Goal: Transaction & Acquisition: Purchase product/service

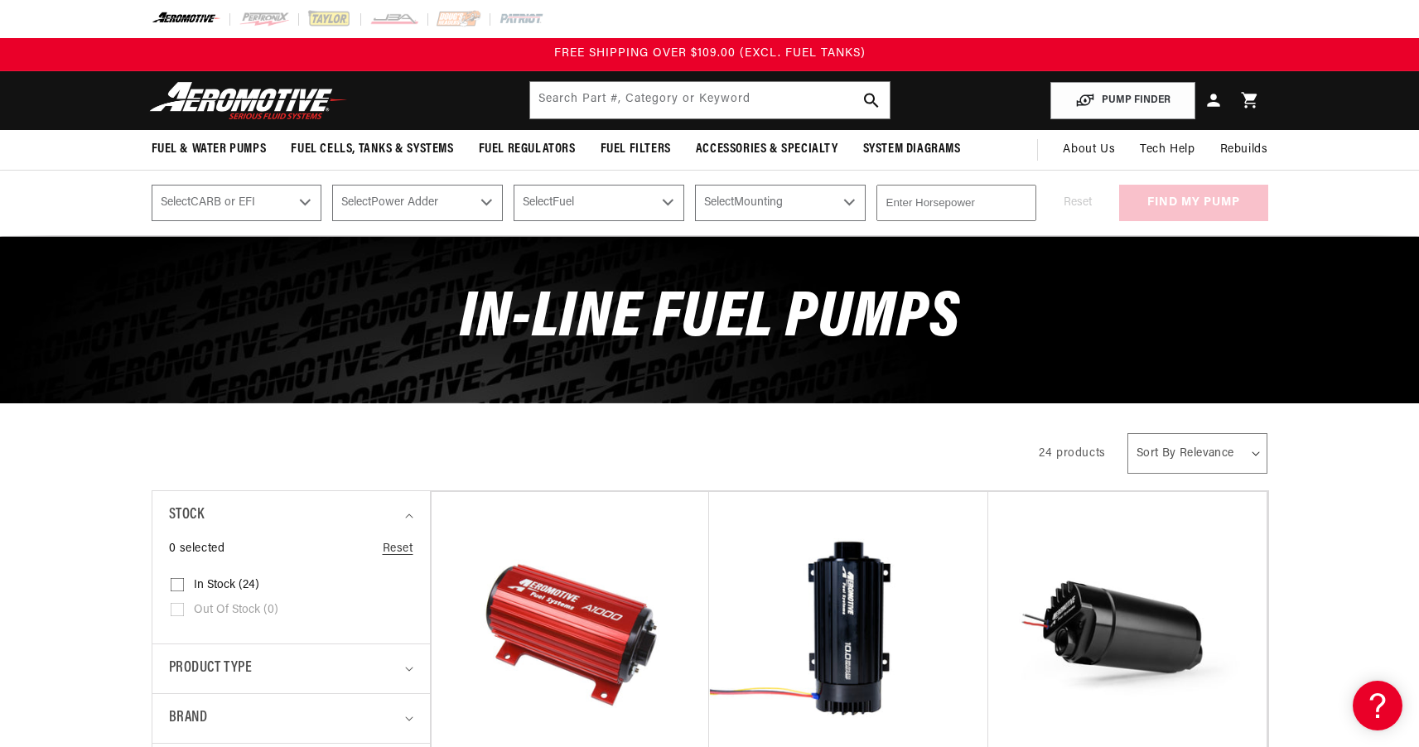
scroll to position [184, 0]
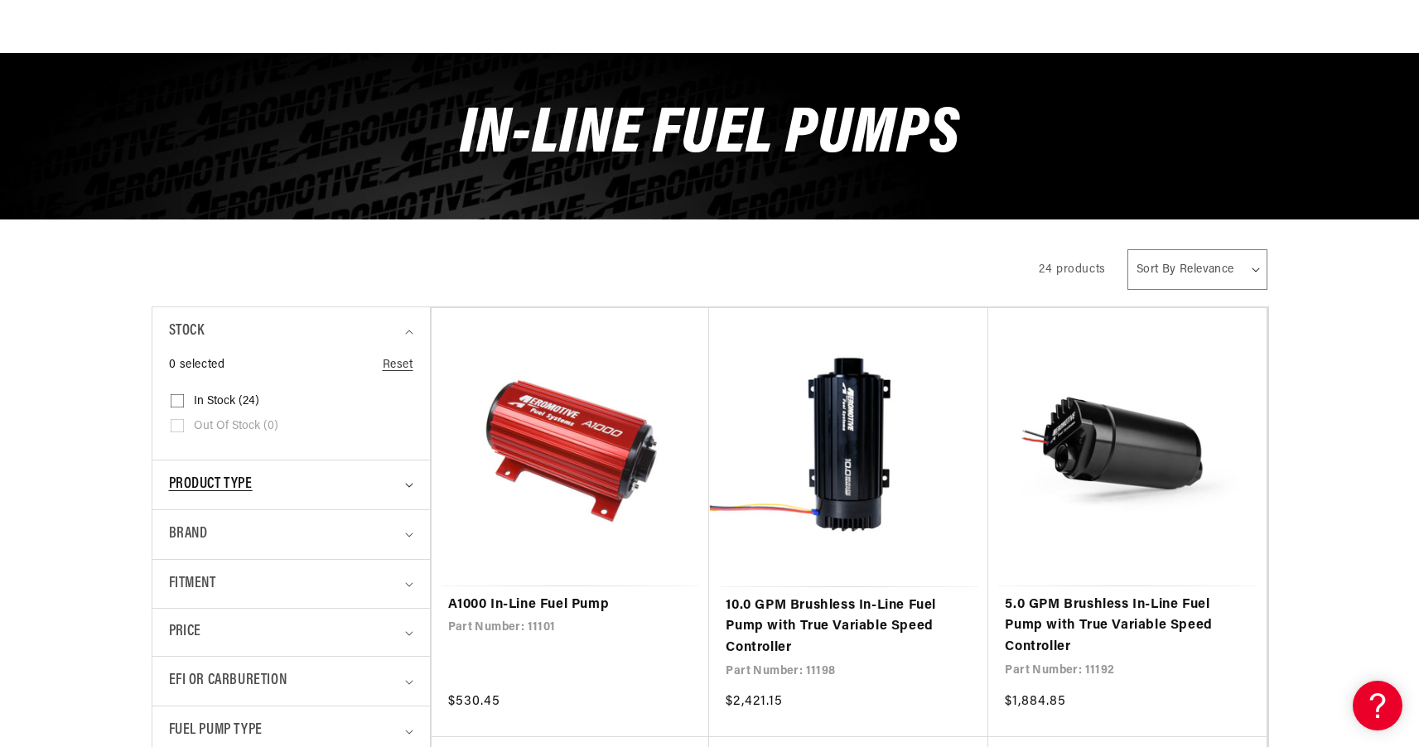
click at [278, 475] on div "Product type" at bounding box center [284, 485] width 230 height 24
click at [296, 476] on div "Product type" at bounding box center [284, 485] width 230 height 24
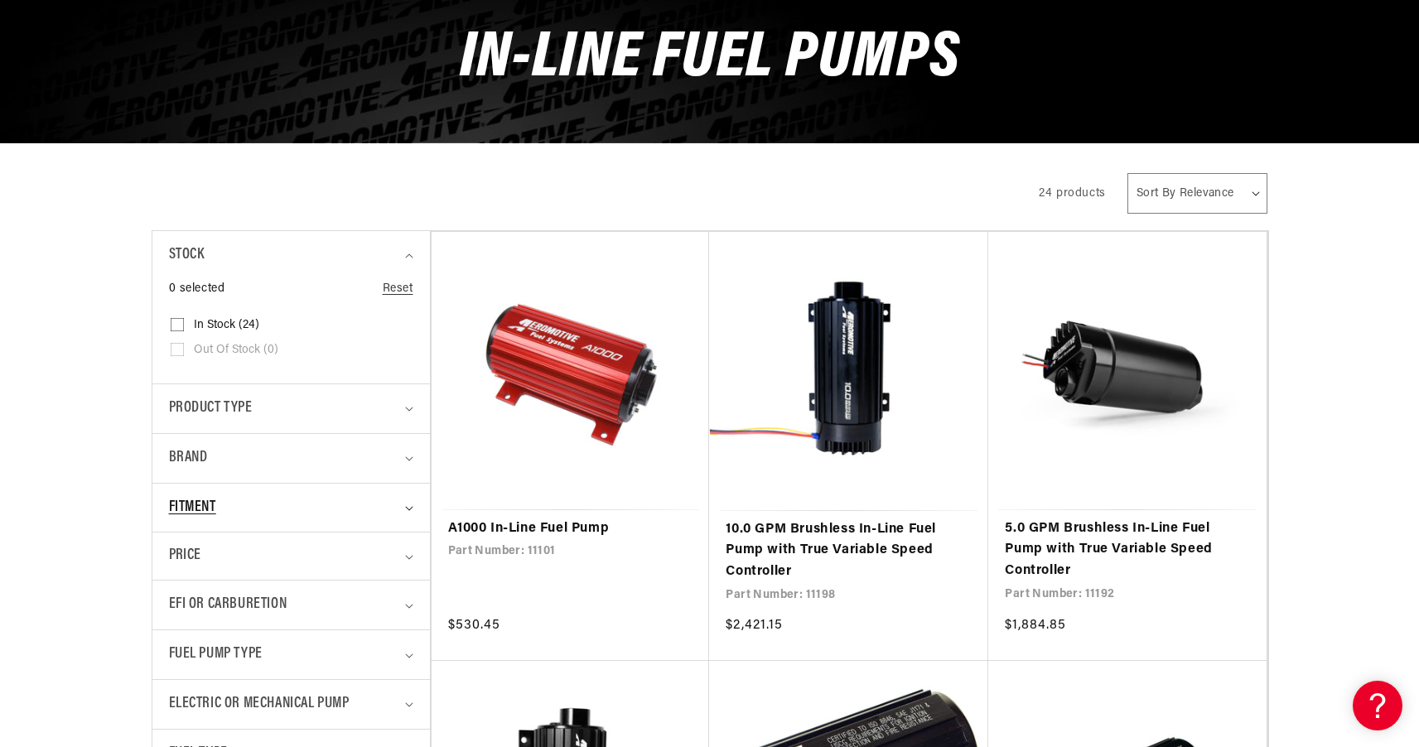
click at [305, 499] on div "Fitment" at bounding box center [284, 508] width 230 height 24
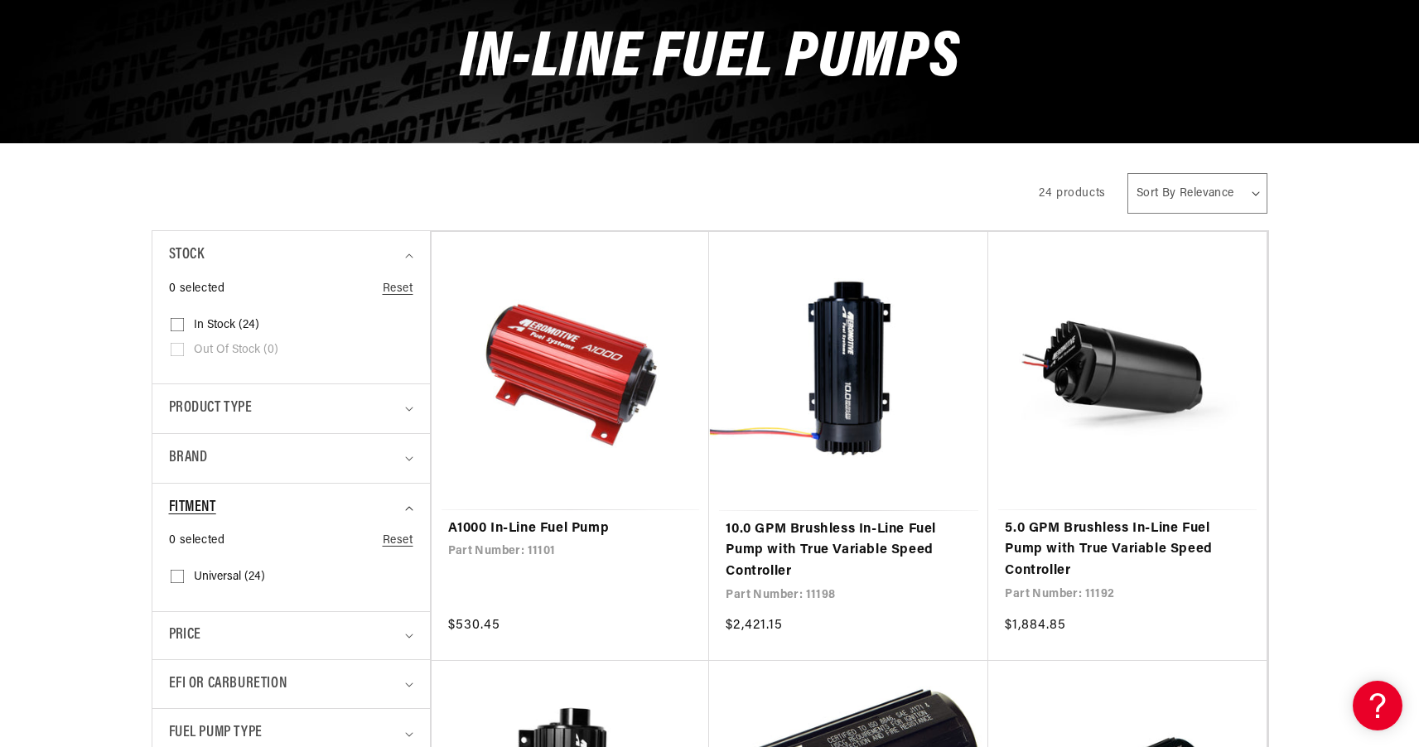
click at [305, 499] on div "Fitment" at bounding box center [284, 508] width 230 height 24
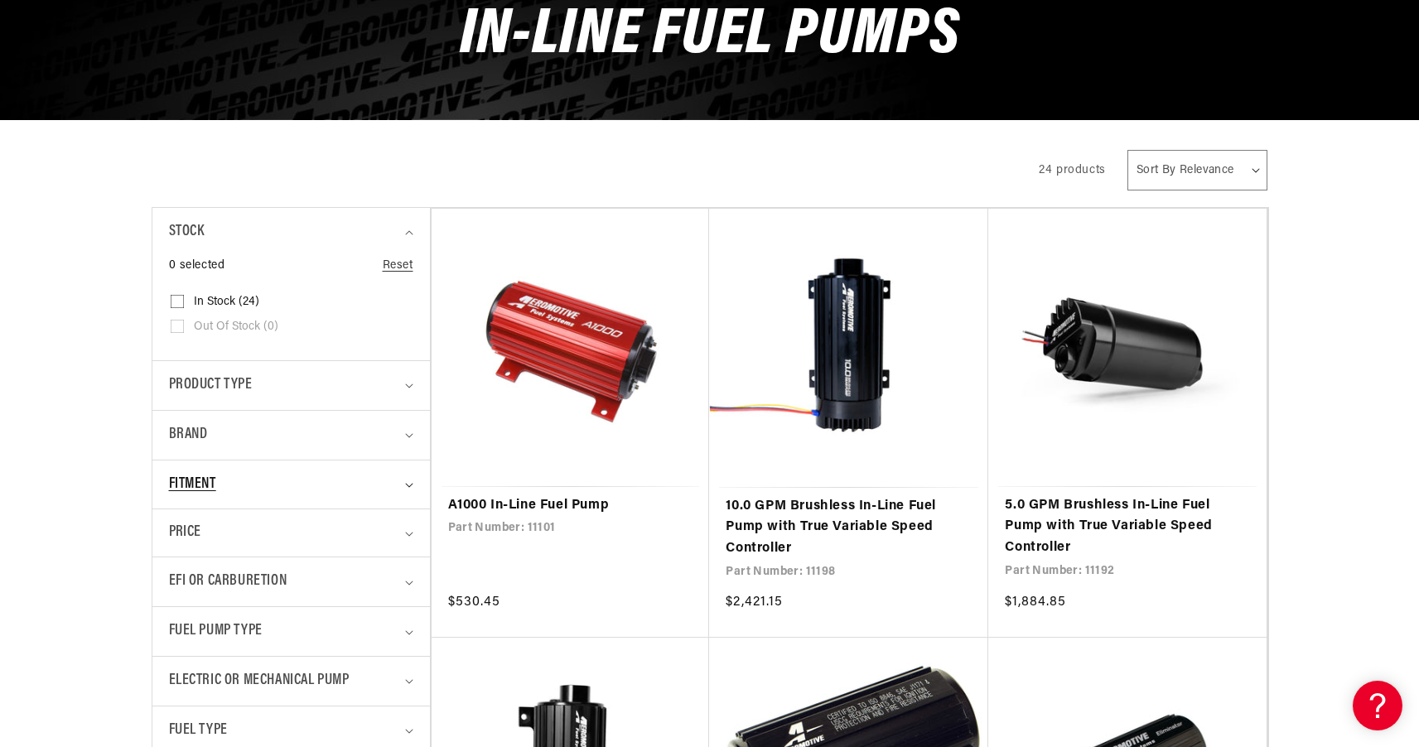
scroll to position [371, 0]
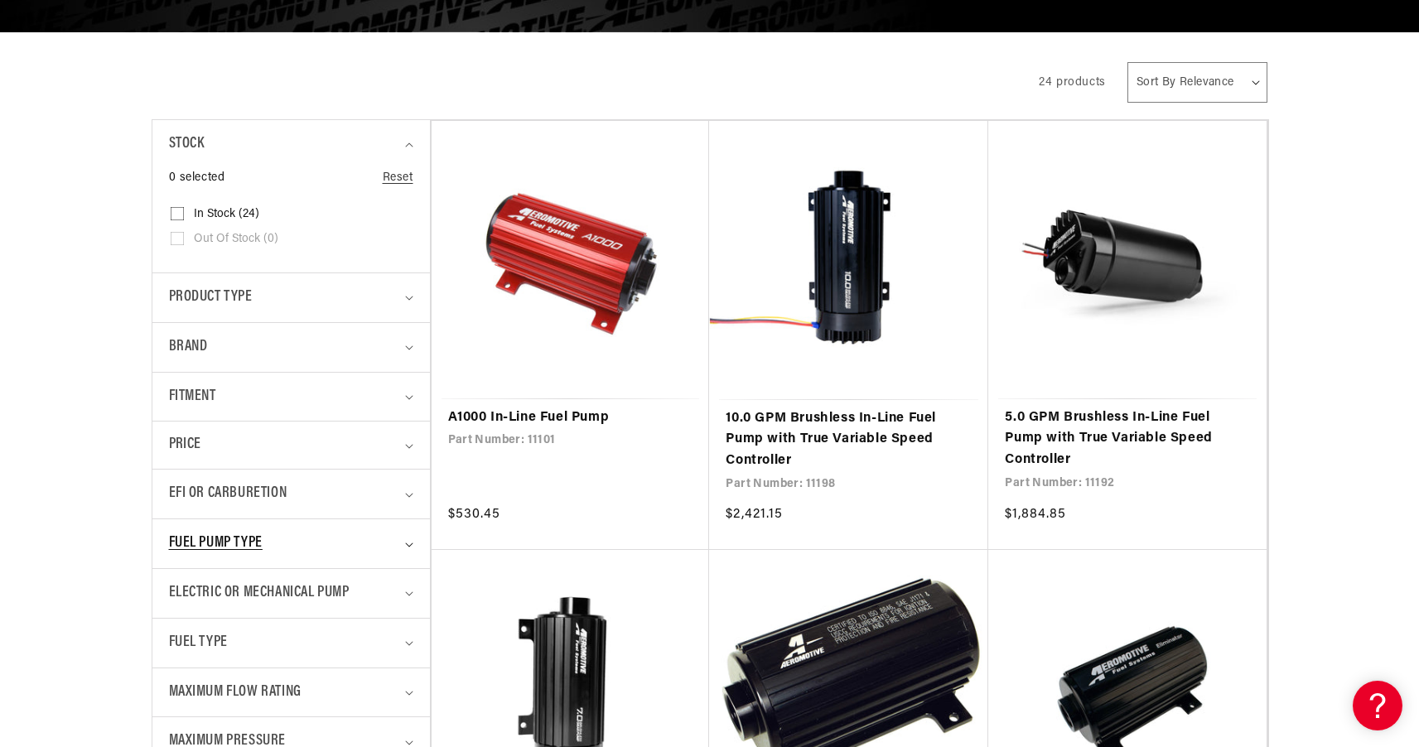
click at [348, 536] on div "Fuel Pump Type" at bounding box center [284, 544] width 230 height 24
click at [349, 527] on summary "Fuel Pump Type" at bounding box center [291, 543] width 244 height 49
click at [356, 482] on div "EFI or Carburetion" at bounding box center [284, 494] width 230 height 24
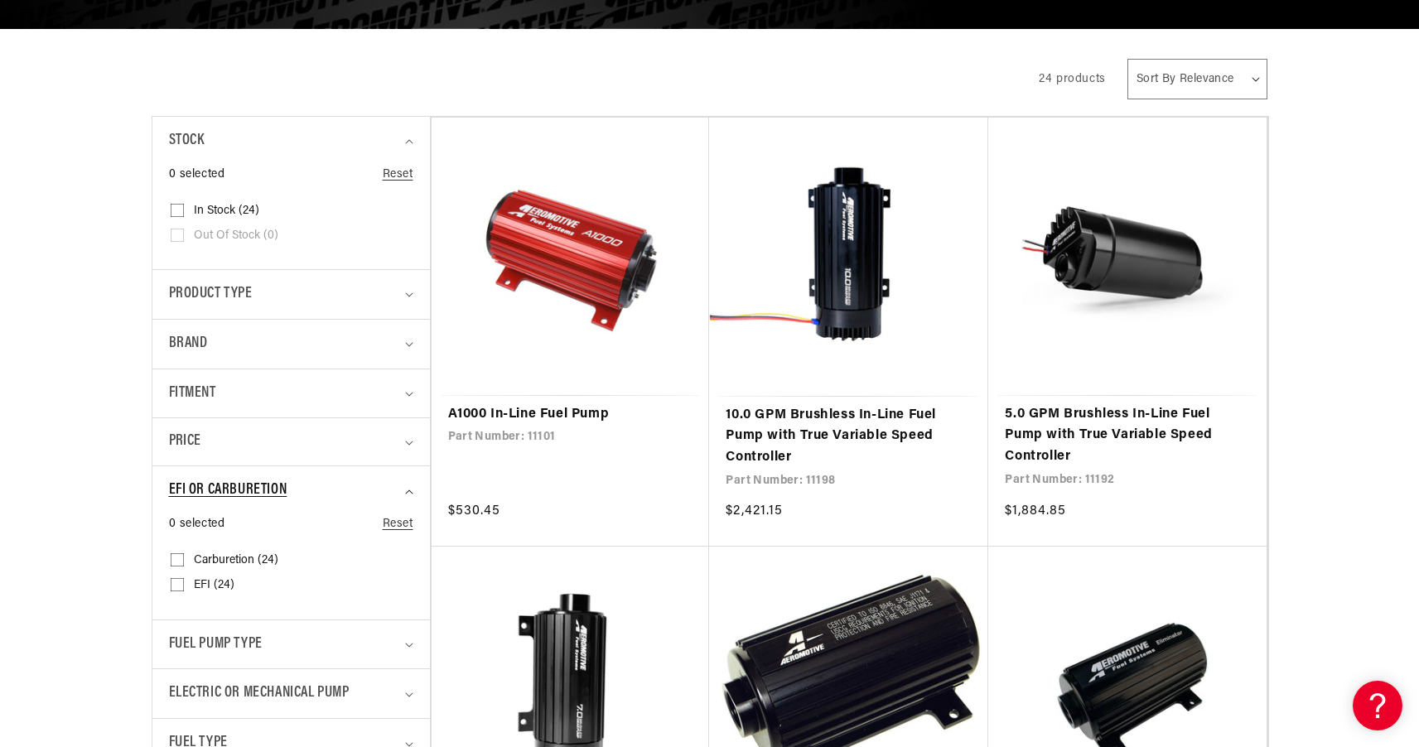
scroll to position [390, 0]
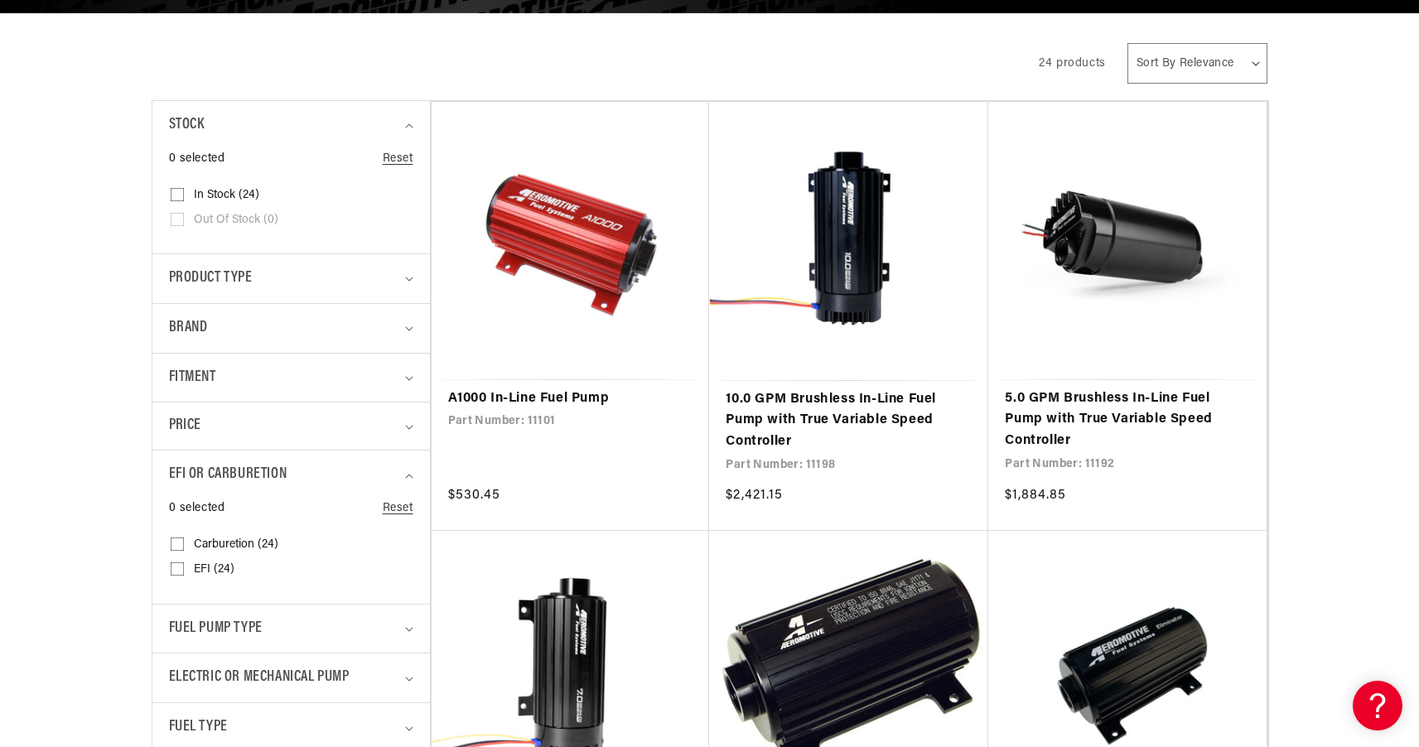
click at [171, 541] on input "Carburetion (24) Carburetion (24 products)" at bounding box center [177, 547] width 13 height 13
checkbox input "true"
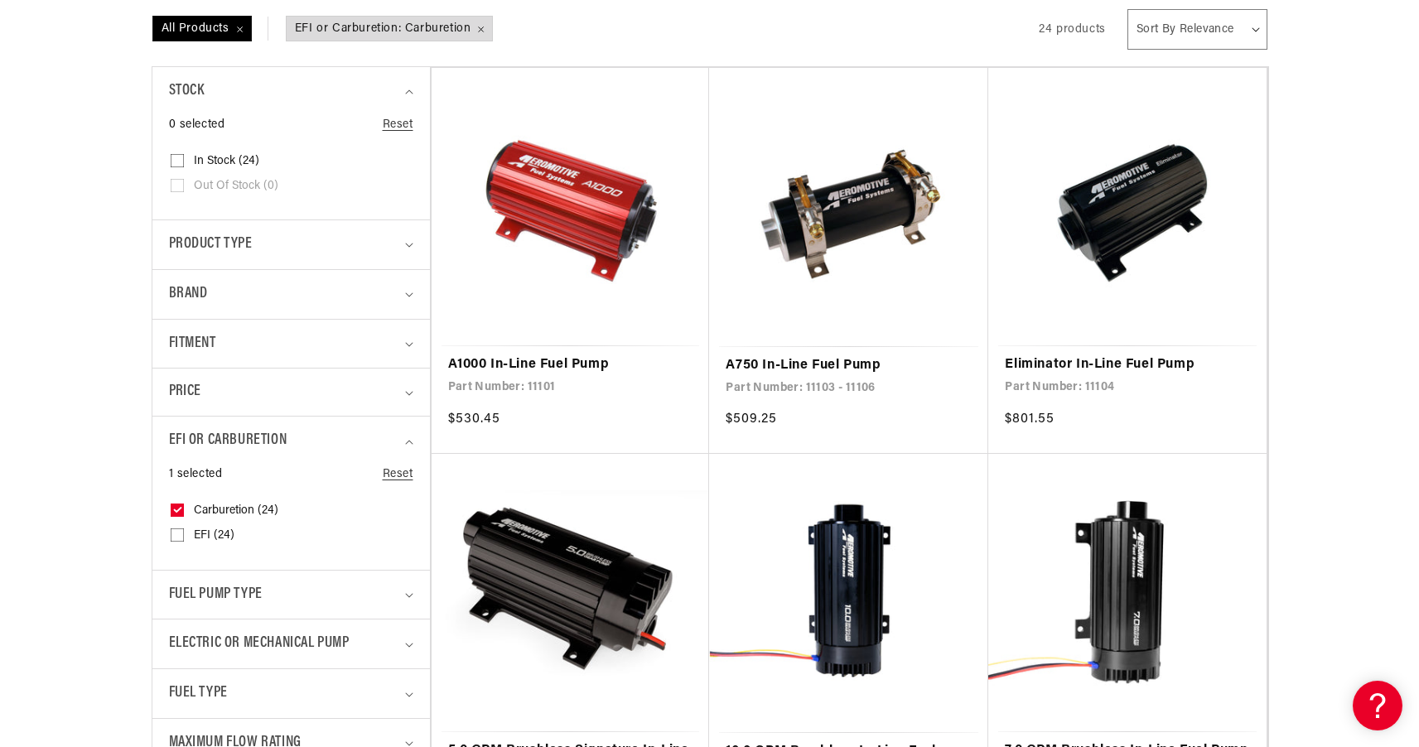
scroll to position [496, 0]
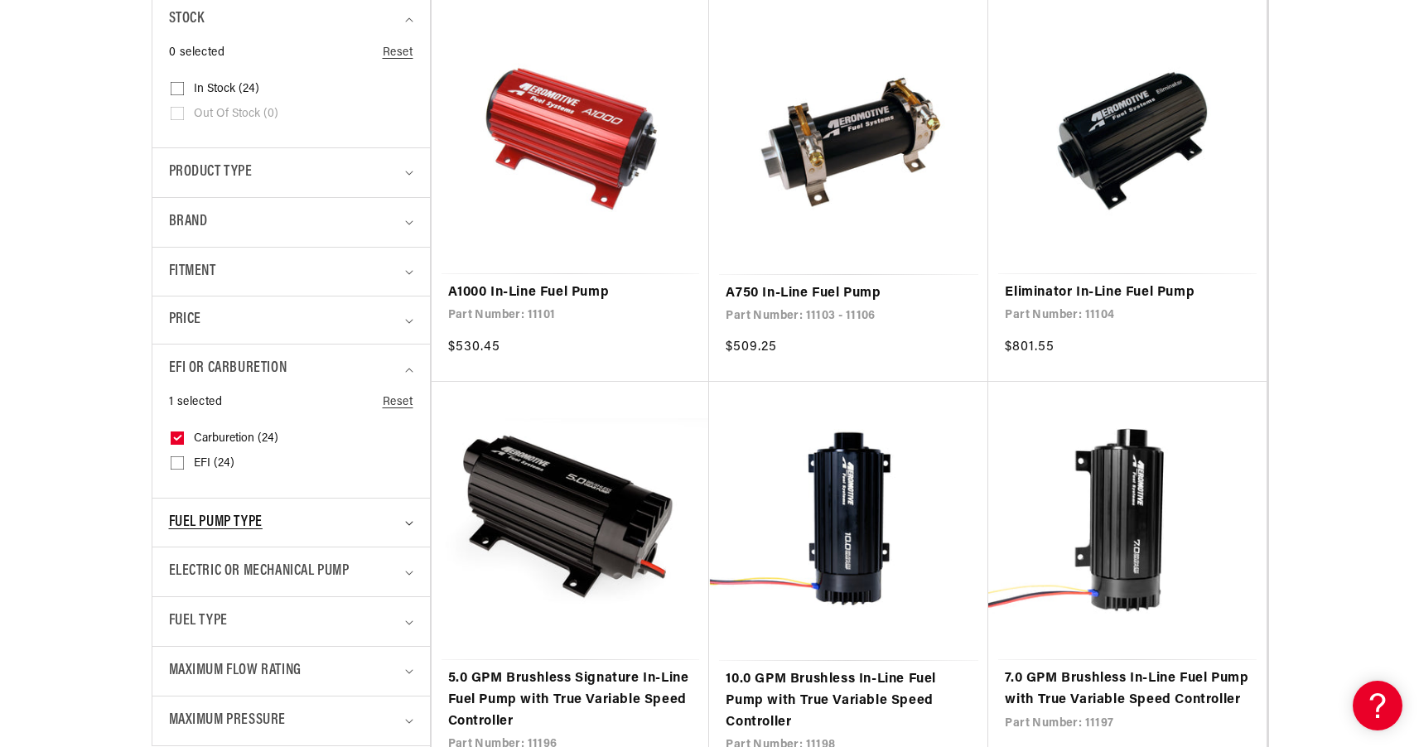
click at [315, 511] on div "Fuel Pump Type" at bounding box center [284, 523] width 230 height 24
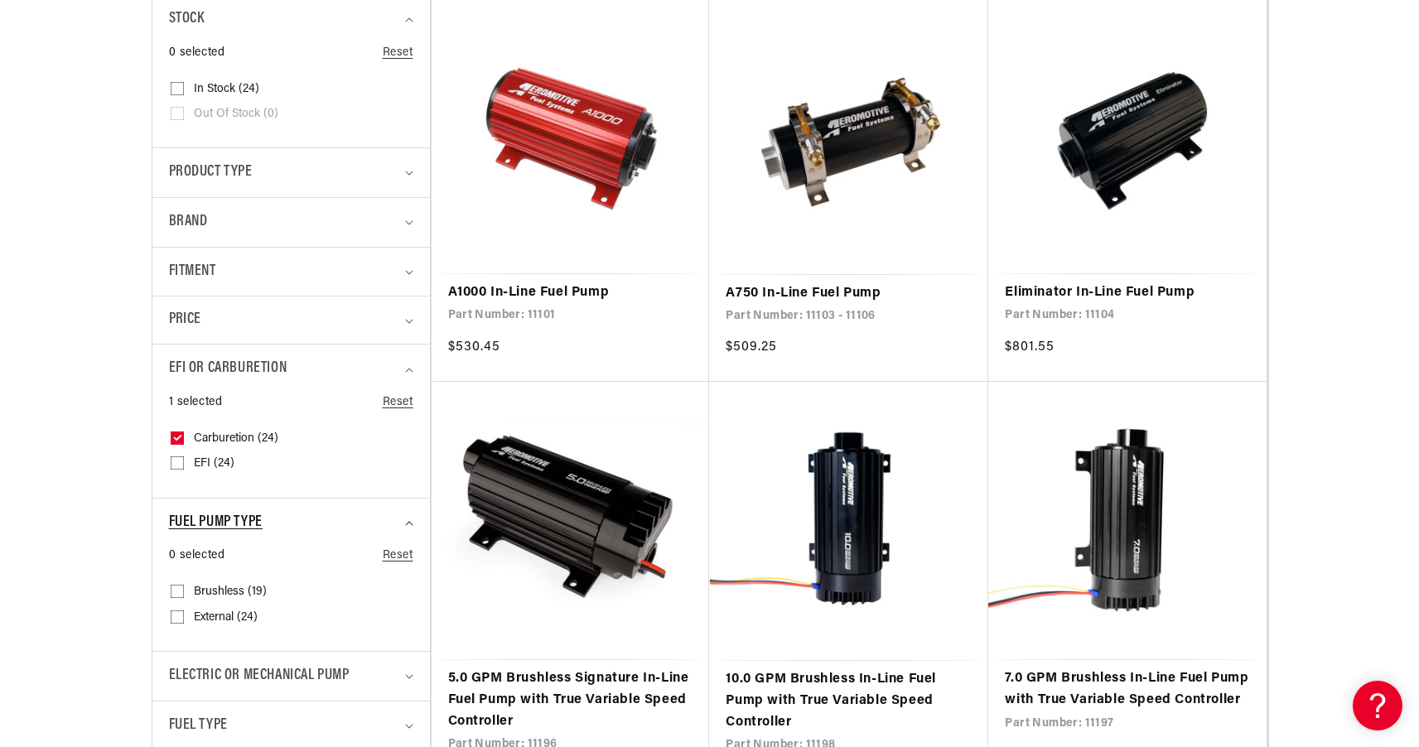
click at [315, 511] on div "Fuel Pump Type" at bounding box center [284, 523] width 230 height 24
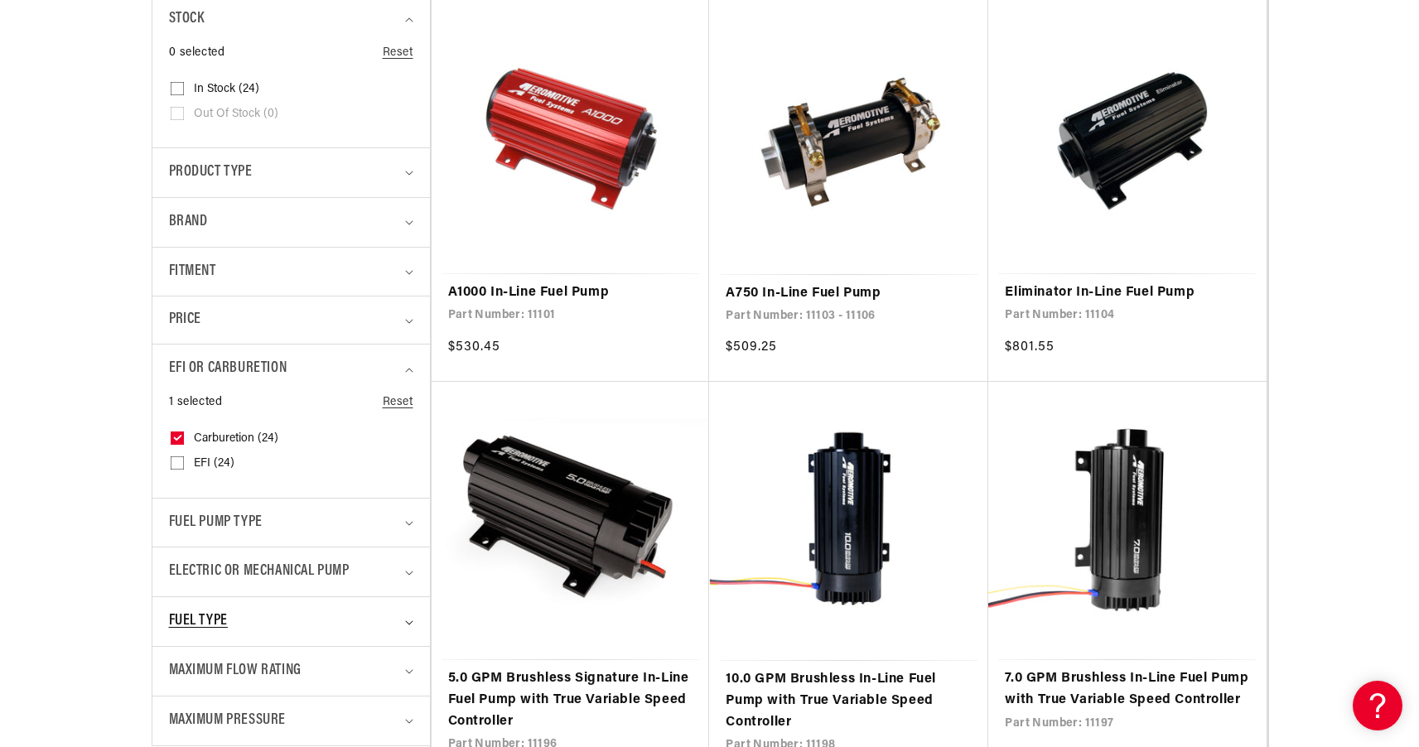
click at [278, 614] on div "Fuel Type" at bounding box center [284, 621] width 230 height 24
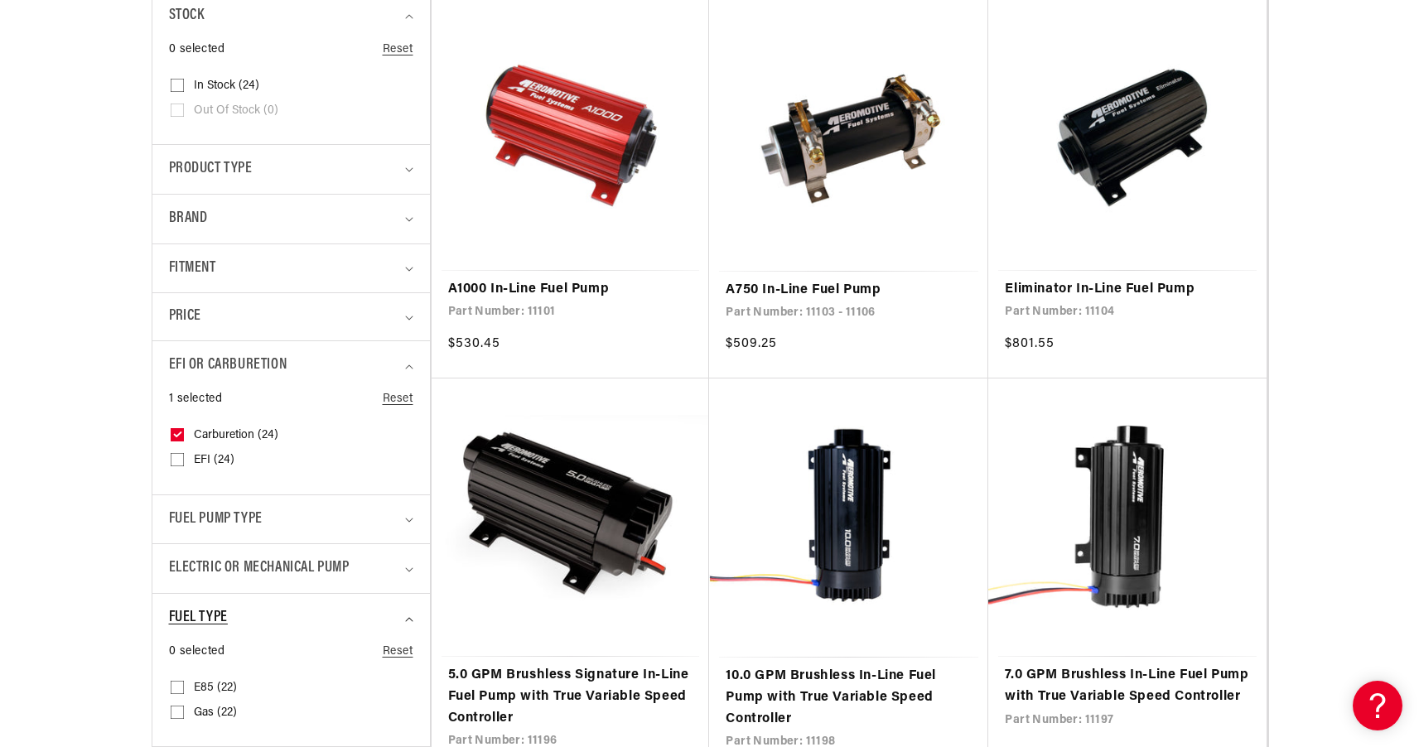
scroll to position [515, 0]
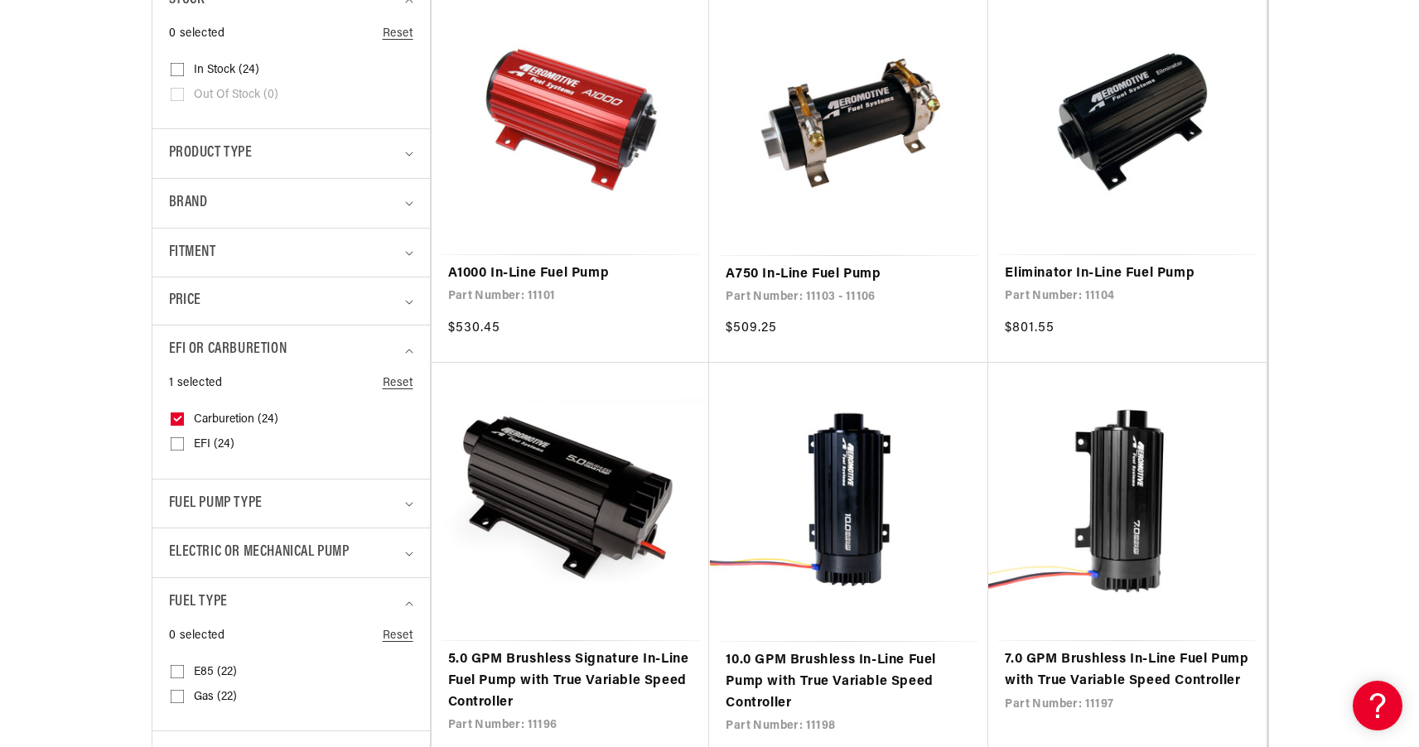
click at [174, 668] on input "E85 (22) E85 (22 products)" at bounding box center [177, 674] width 13 height 13
checkbox input "true"
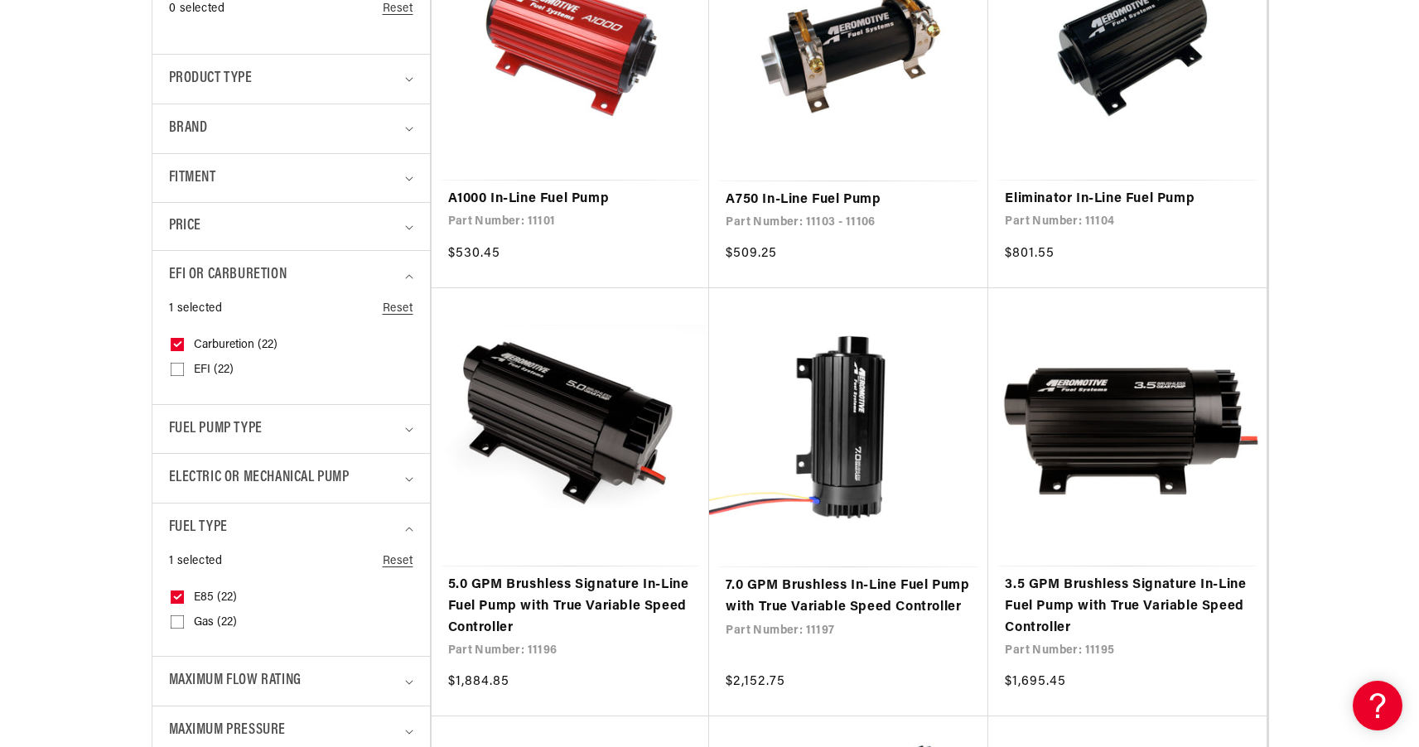
scroll to position [686, 0]
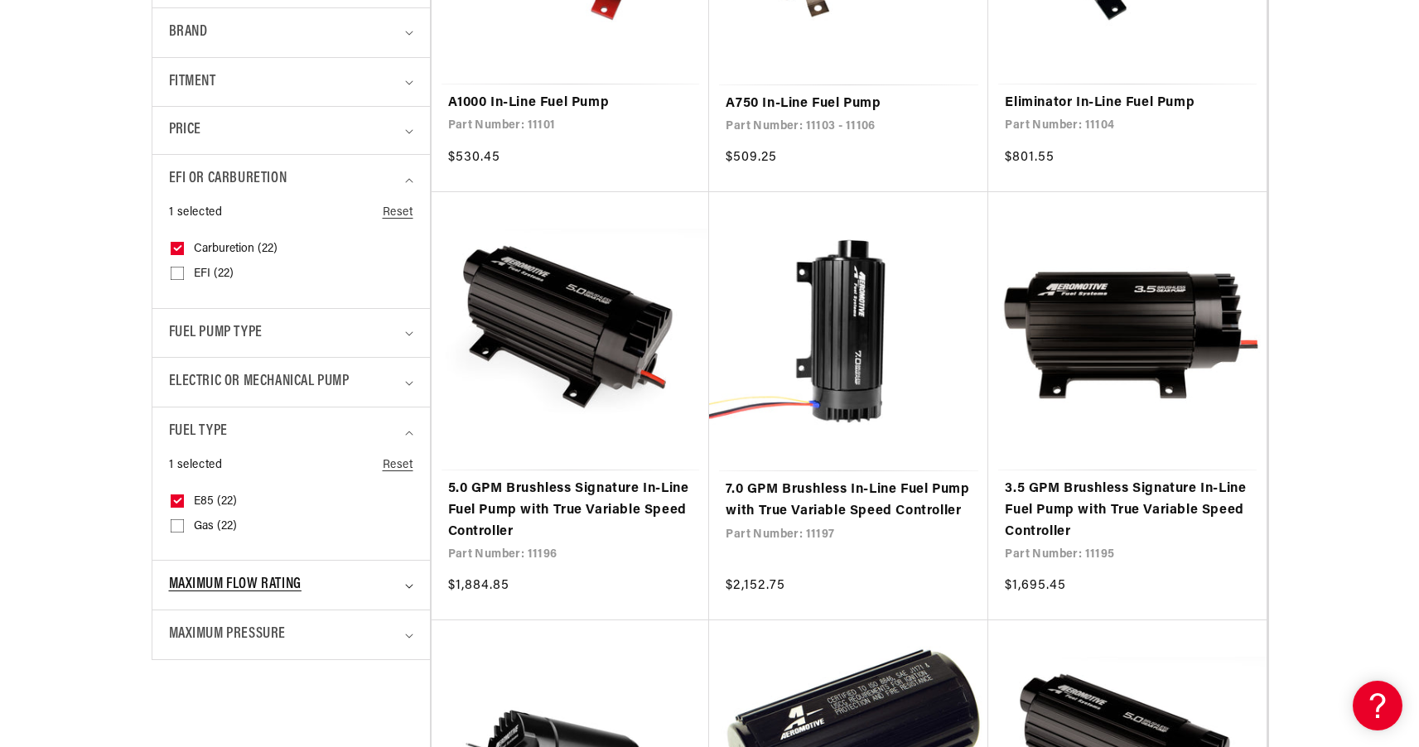
click at [237, 589] on span "Maximum Flow Rating" at bounding box center [235, 585] width 132 height 24
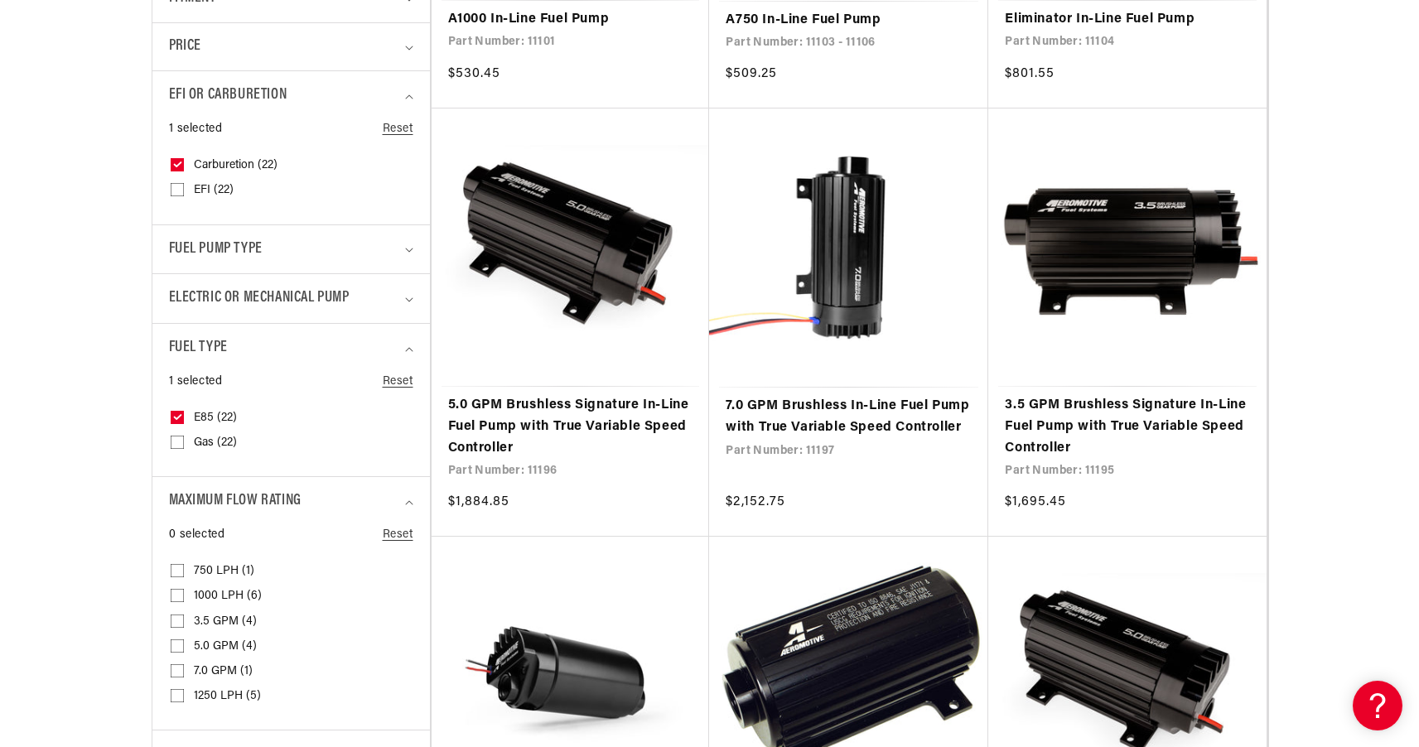
scroll to position [860, 0]
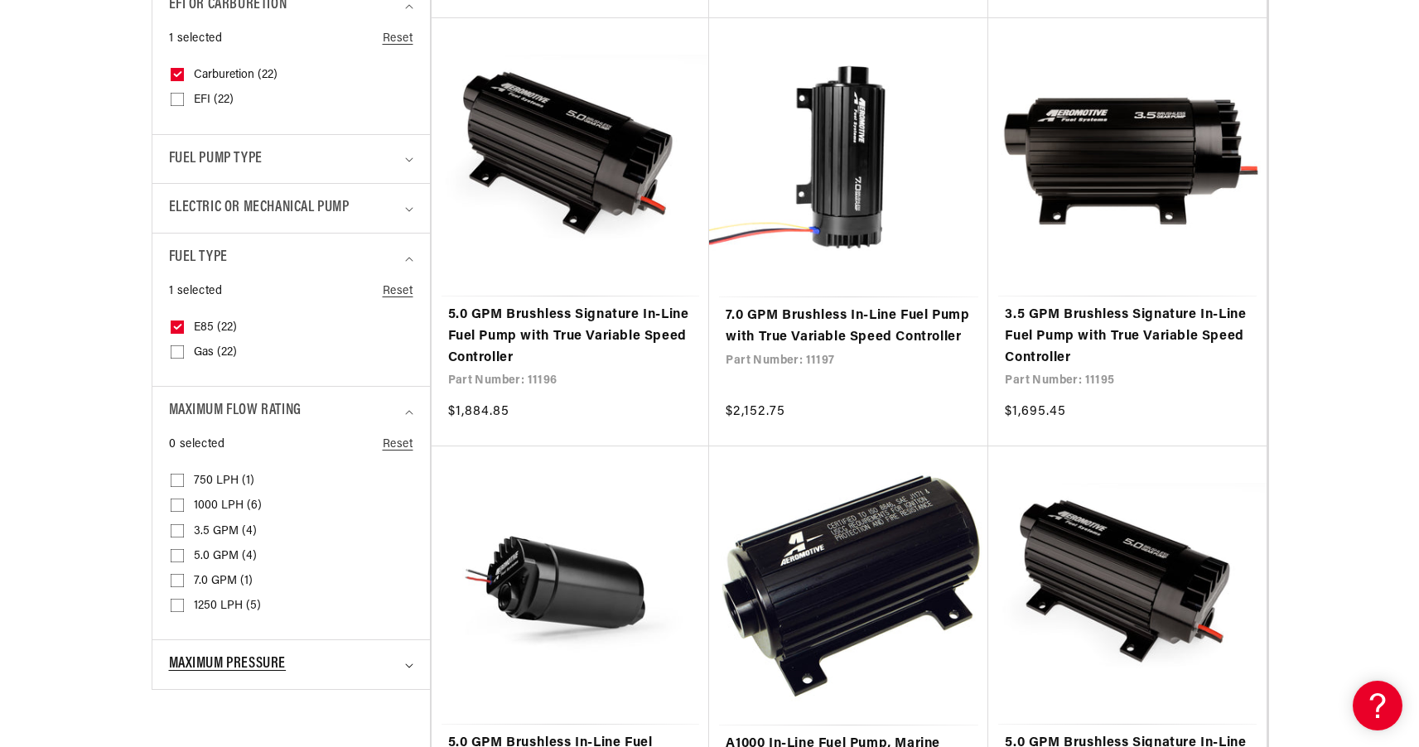
click at [324, 640] on summary "Maximum Pressure" at bounding box center [291, 664] width 244 height 49
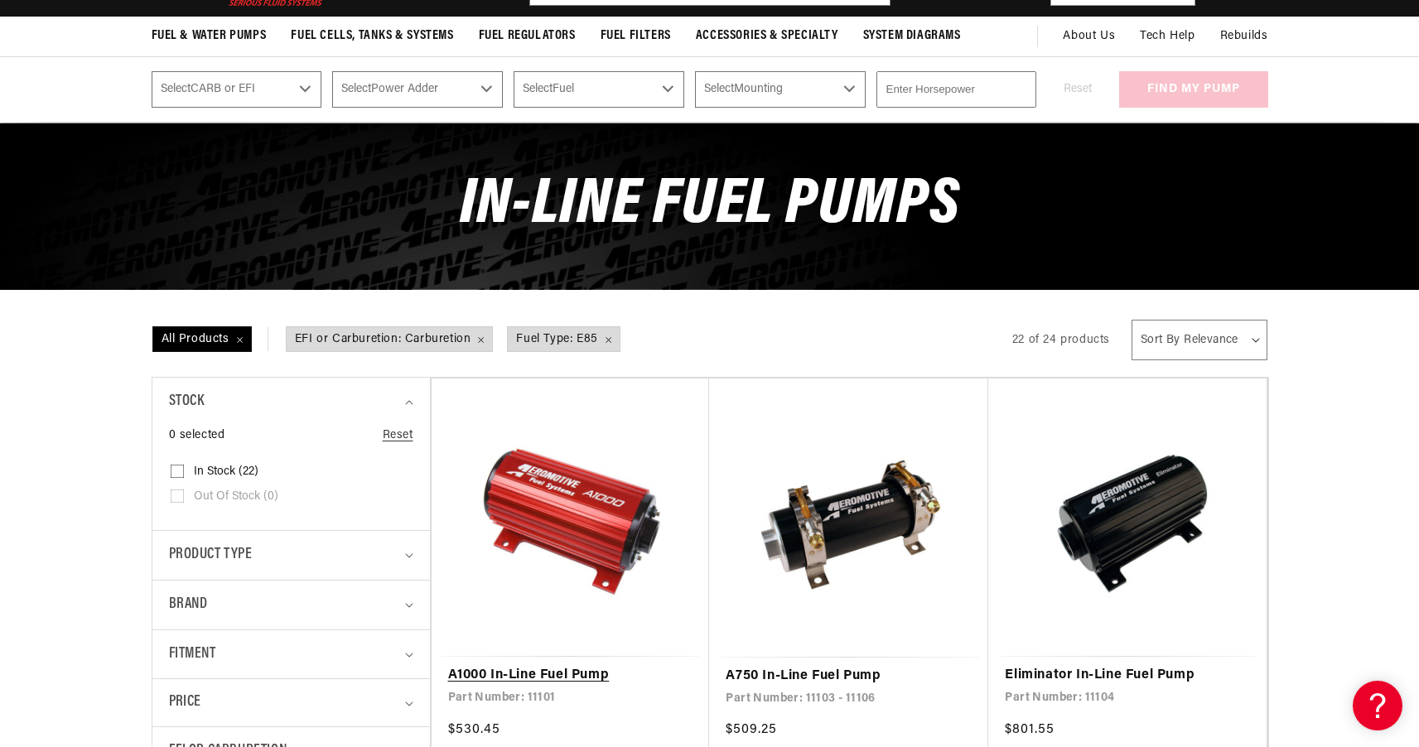
scroll to position [0, 0]
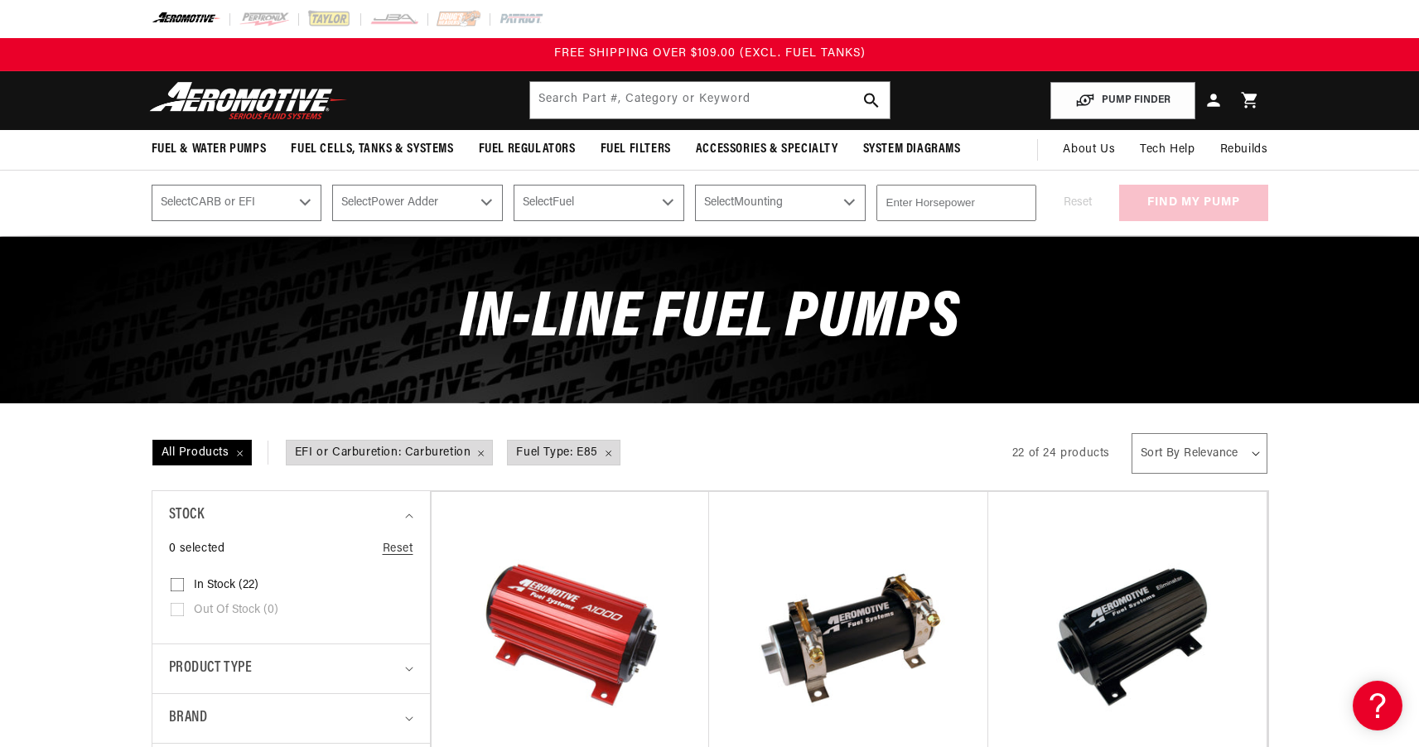
drag, startPoint x: 1284, startPoint y: 442, endPoint x: 1266, endPoint y: 450, distance: 19.7
click at [1284, 442] on facet-filters-form "All Products EFI or Carburetion: Carburetion Remove filter Fuel Type: E85 Remov…" at bounding box center [709, 453] width 1199 height 42
select select "price-ascending"
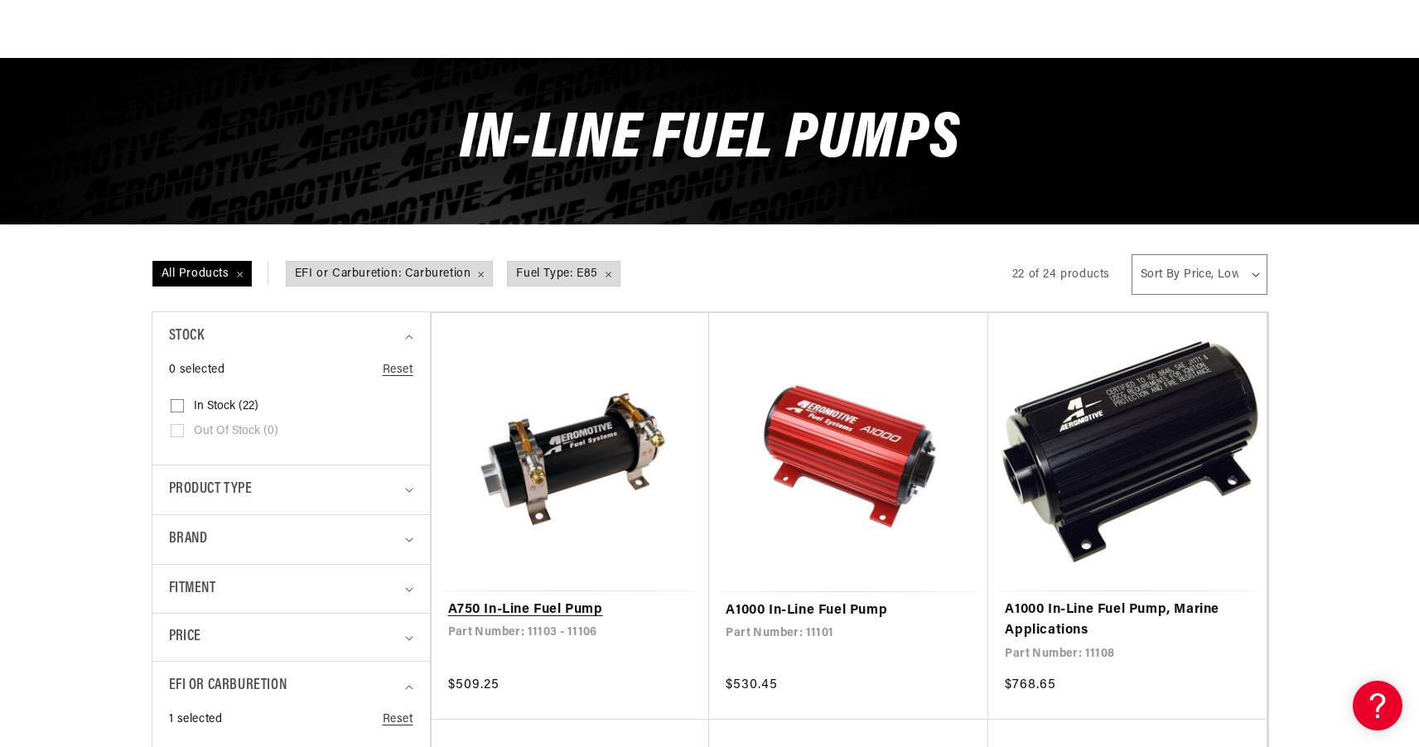
scroll to position [267, 0]
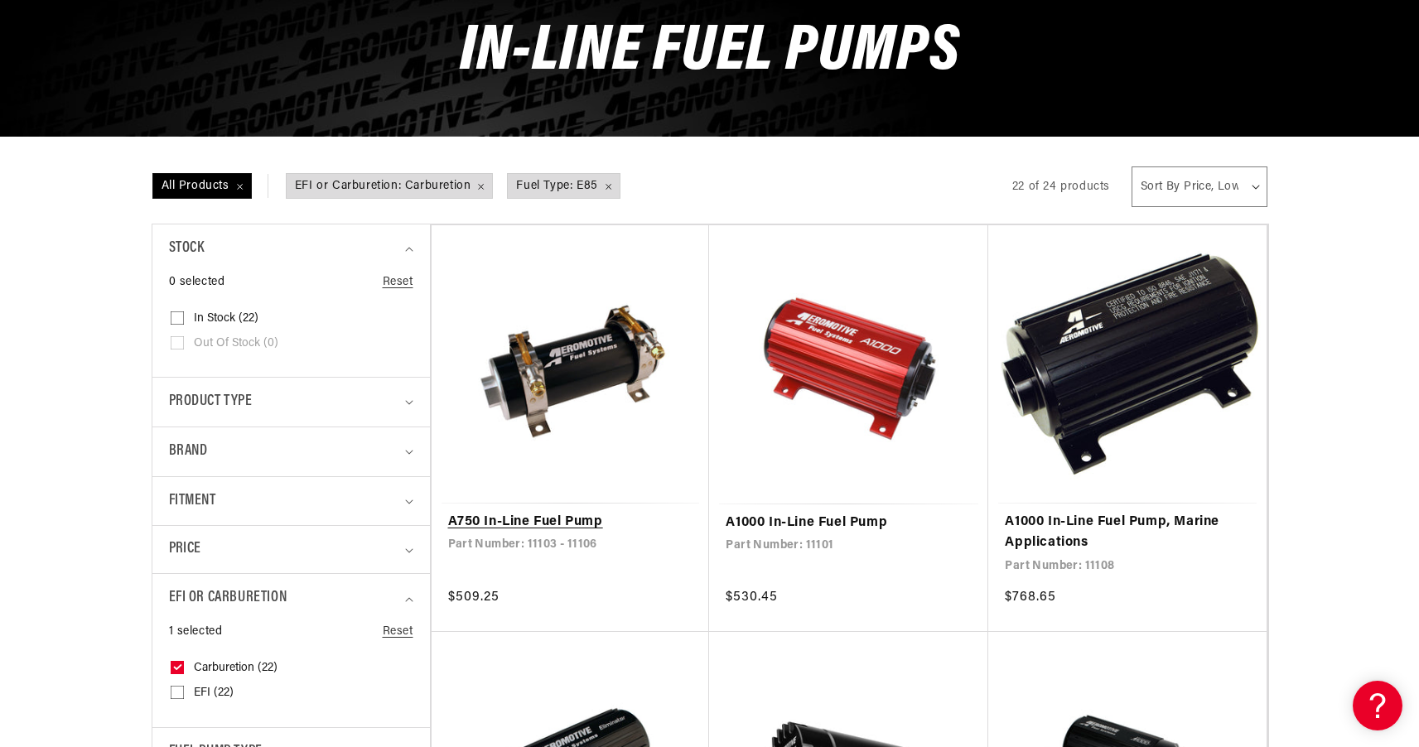
click at [572, 512] on link "A750 In-Line Fuel Pump" at bounding box center [570, 523] width 245 height 22
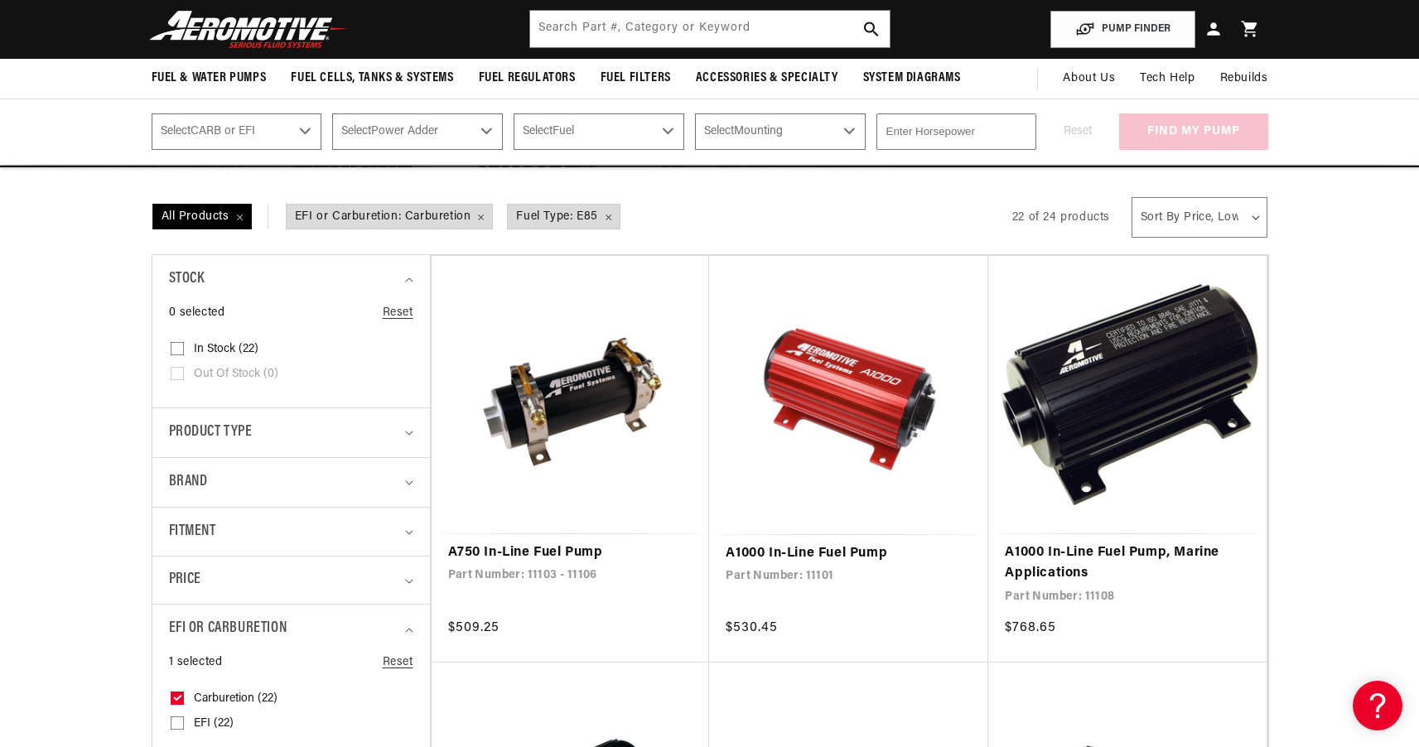
scroll to position [212, 0]
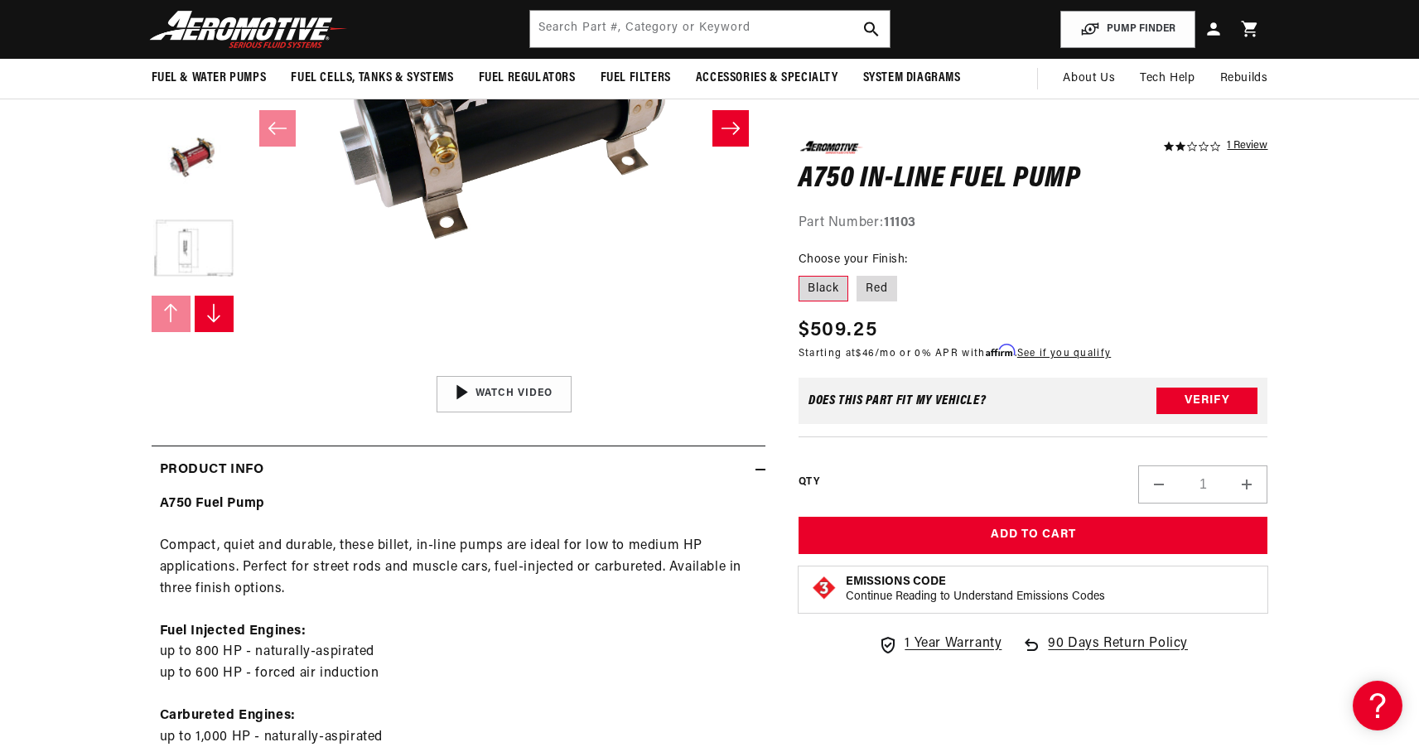
scroll to position [185, 0]
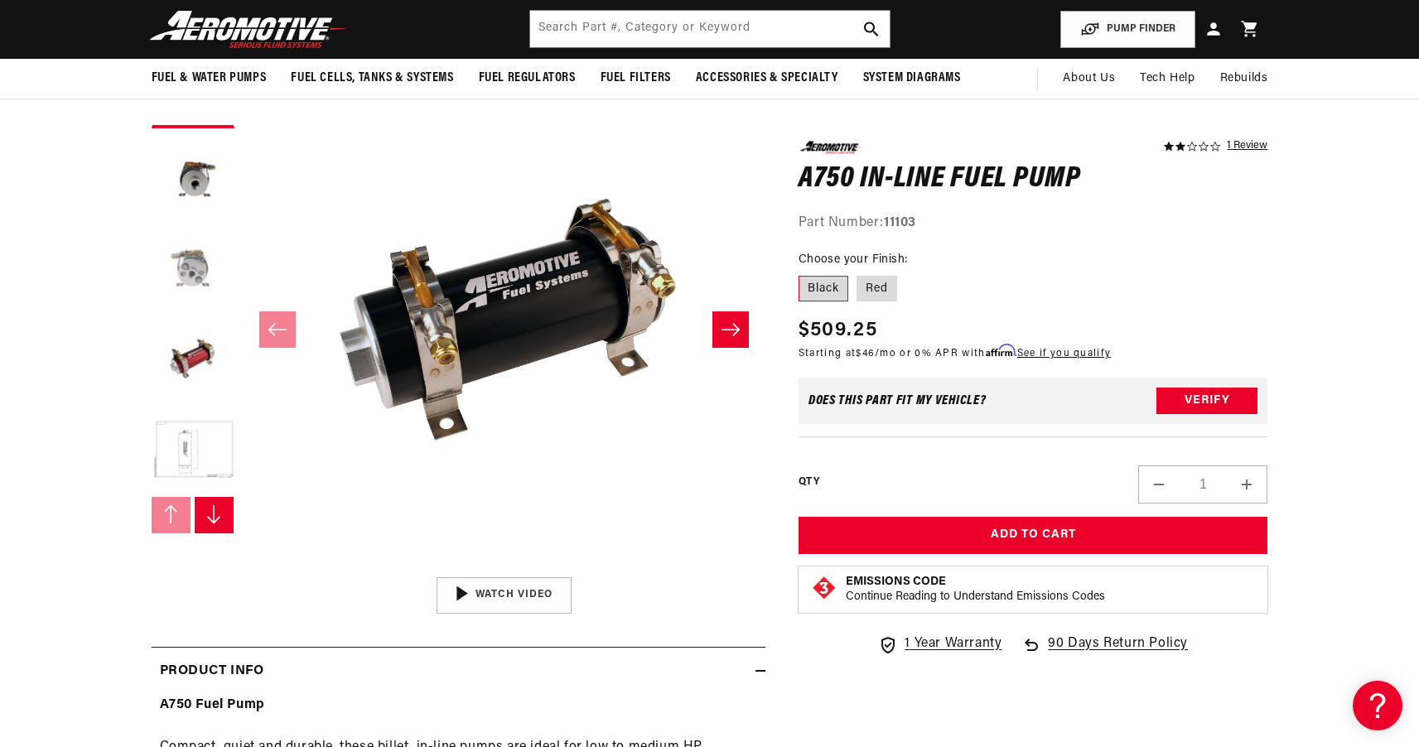
click at [193, 272] on button "Load image 3 in gallery view" at bounding box center [193, 269] width 83 height 83
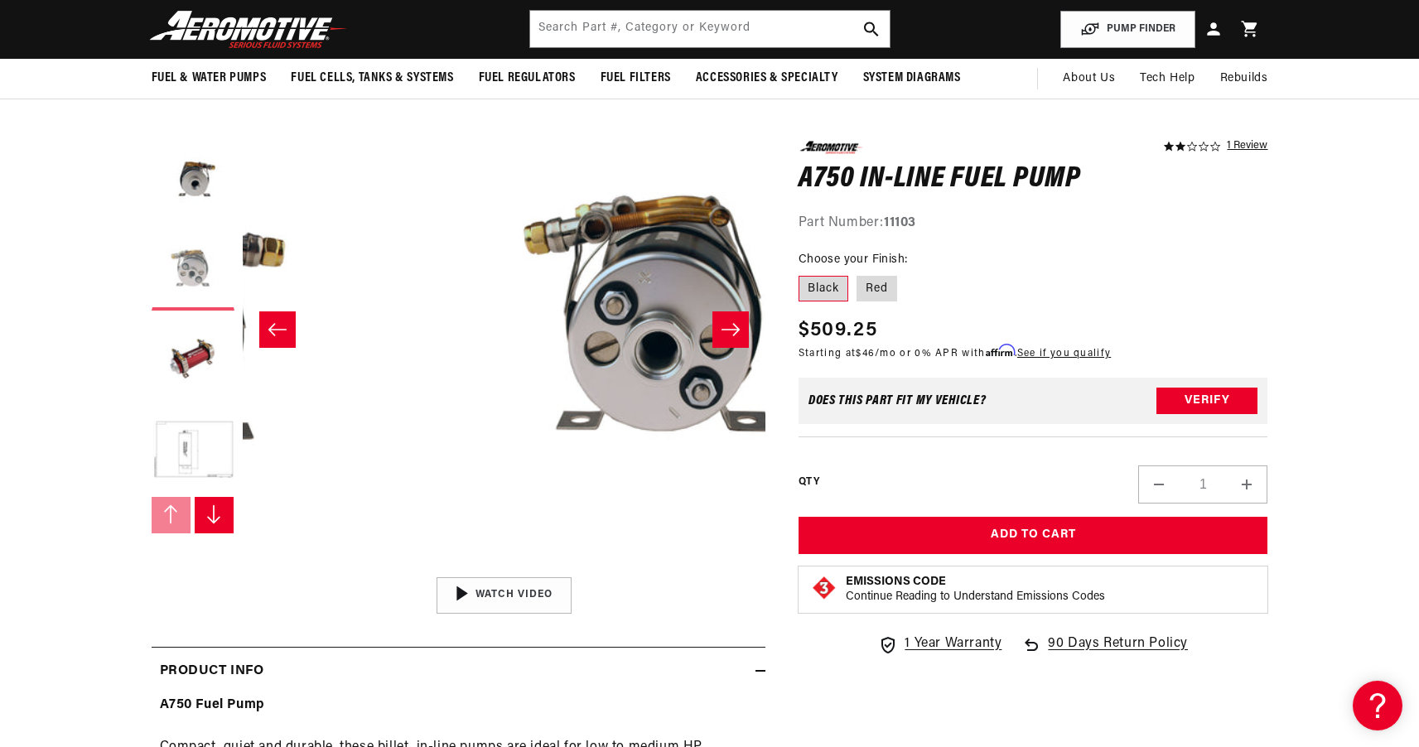
scroll to position [0, 1046]
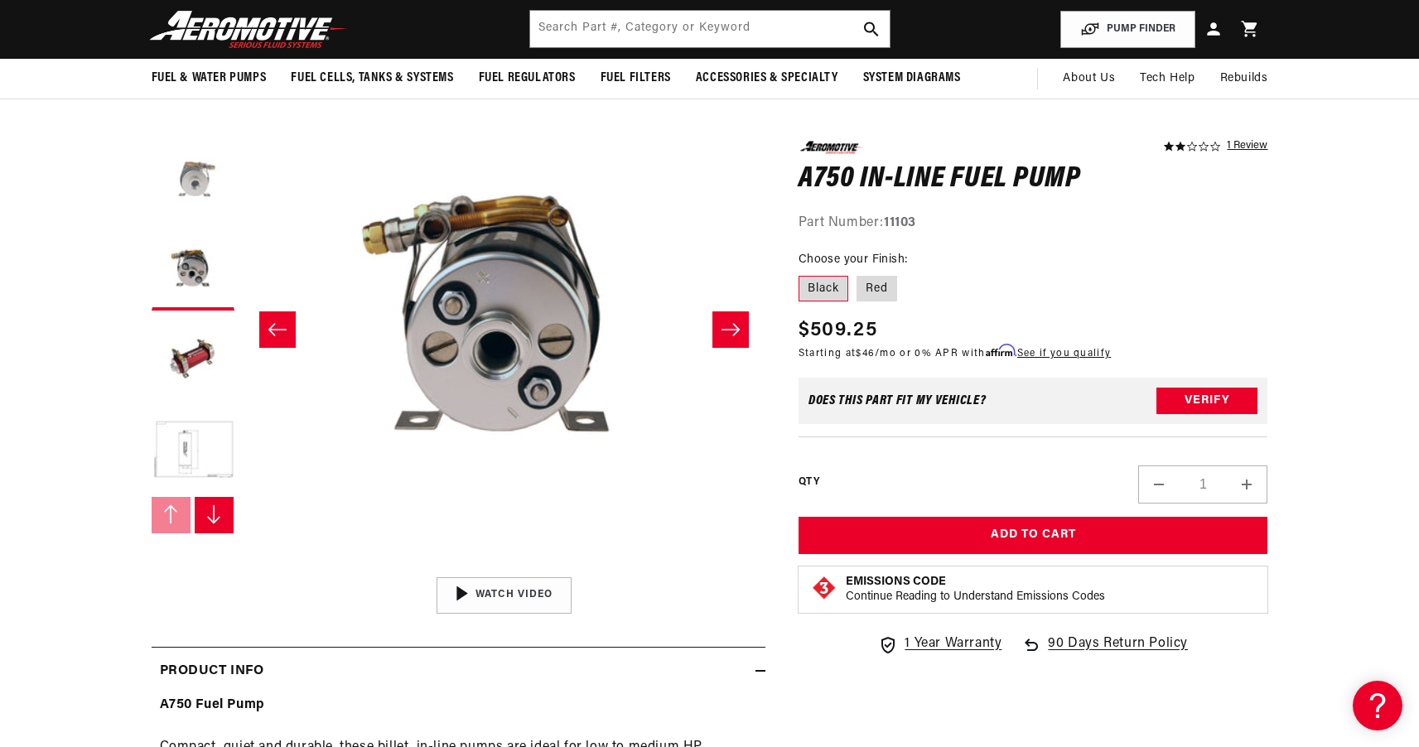
click at [176, 193] on button "Load image 2 in gallery view" at bounding box center [193, 178] width 83 height 83
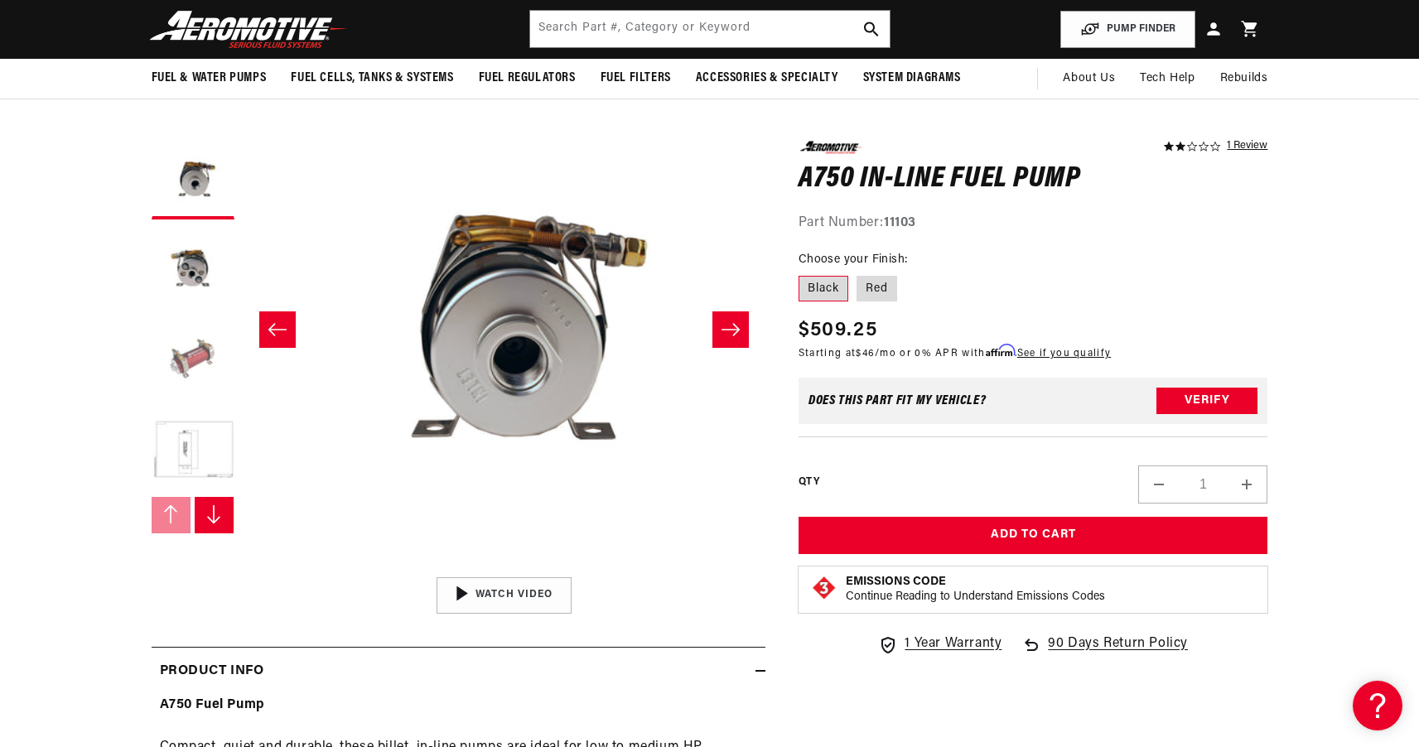
click at [210, 384] on button "Load image 4 in gallery view" at bounding box center [193, 360] width 83 height 83
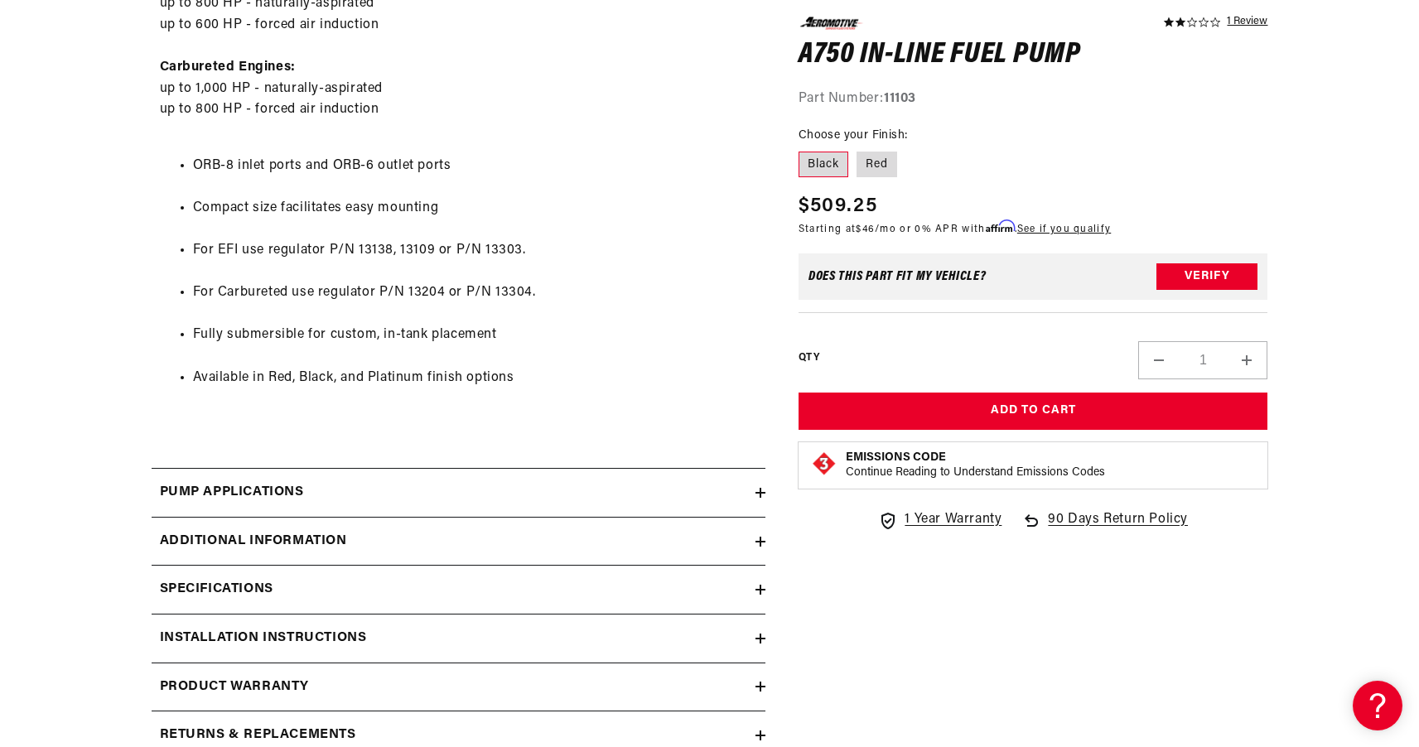
scroll to position [1126, 0]
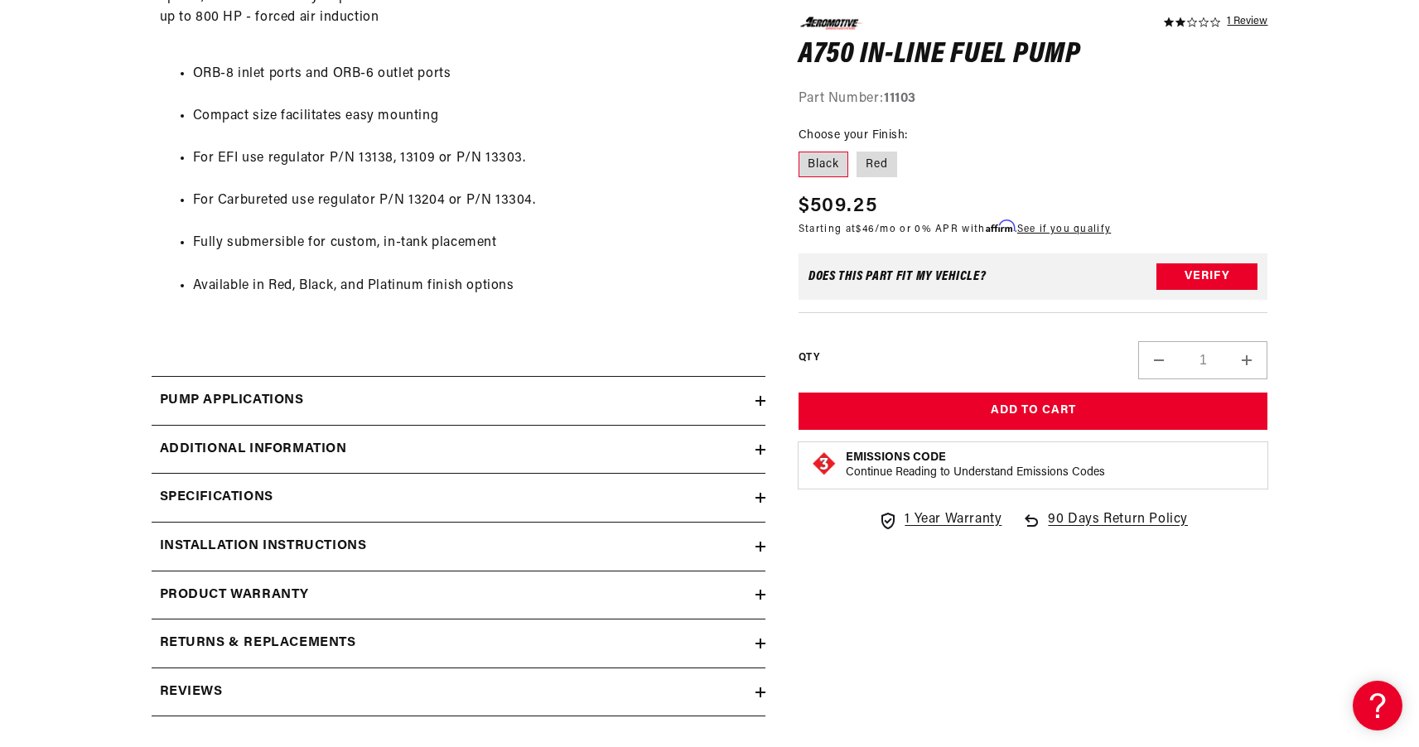
click at [404, 390] on div "Pump Applications" at bounding box center [454, 401] width 604 height 22
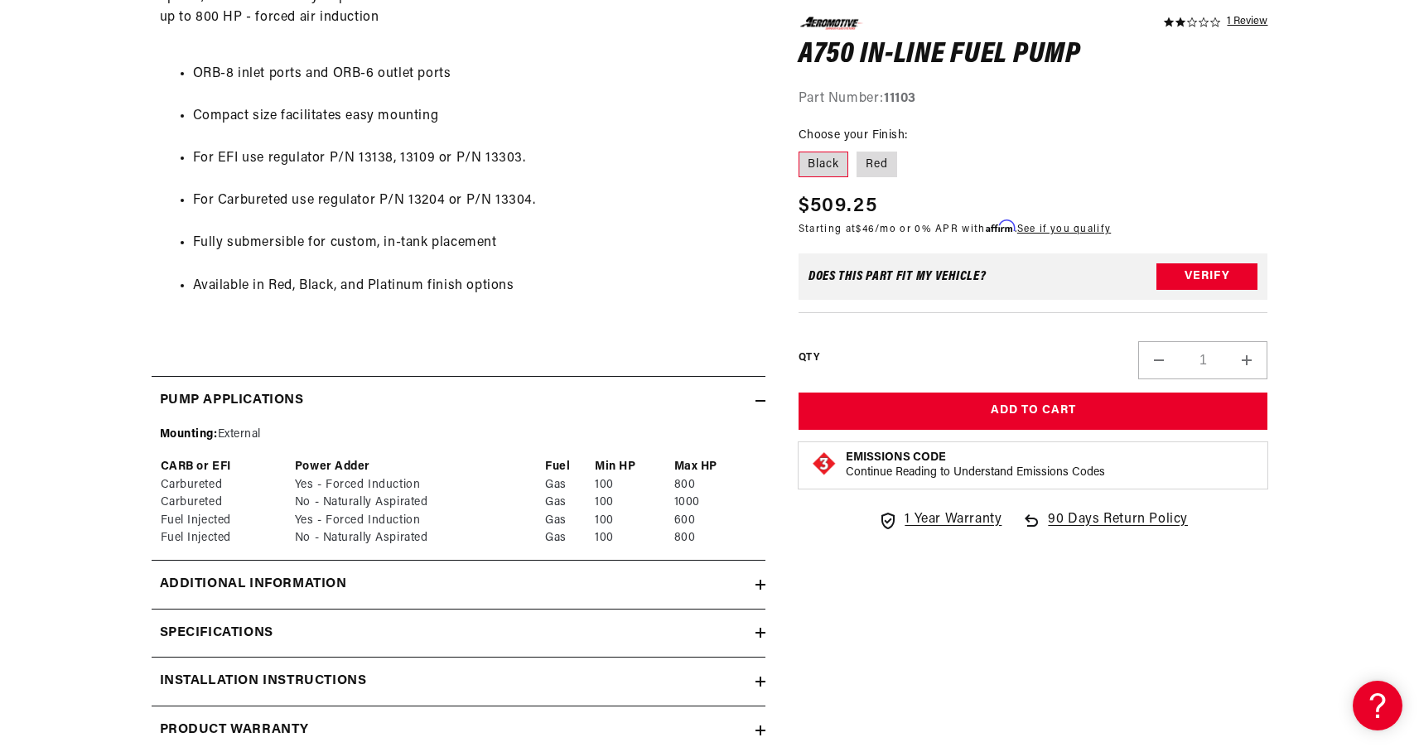
scroll to position [1221, 0]
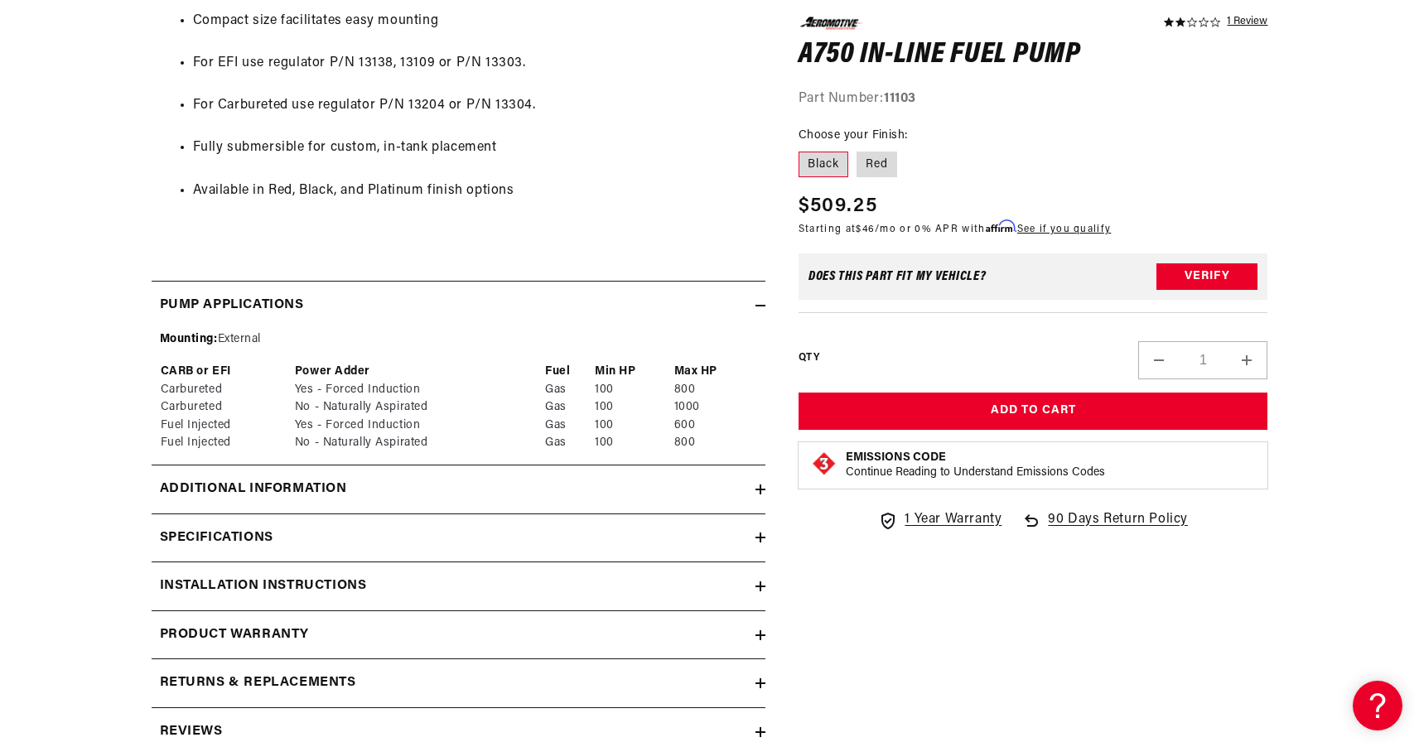
click at [394, 479] on div "Additional information" at bounding box center [454, 490] width 604 height 22
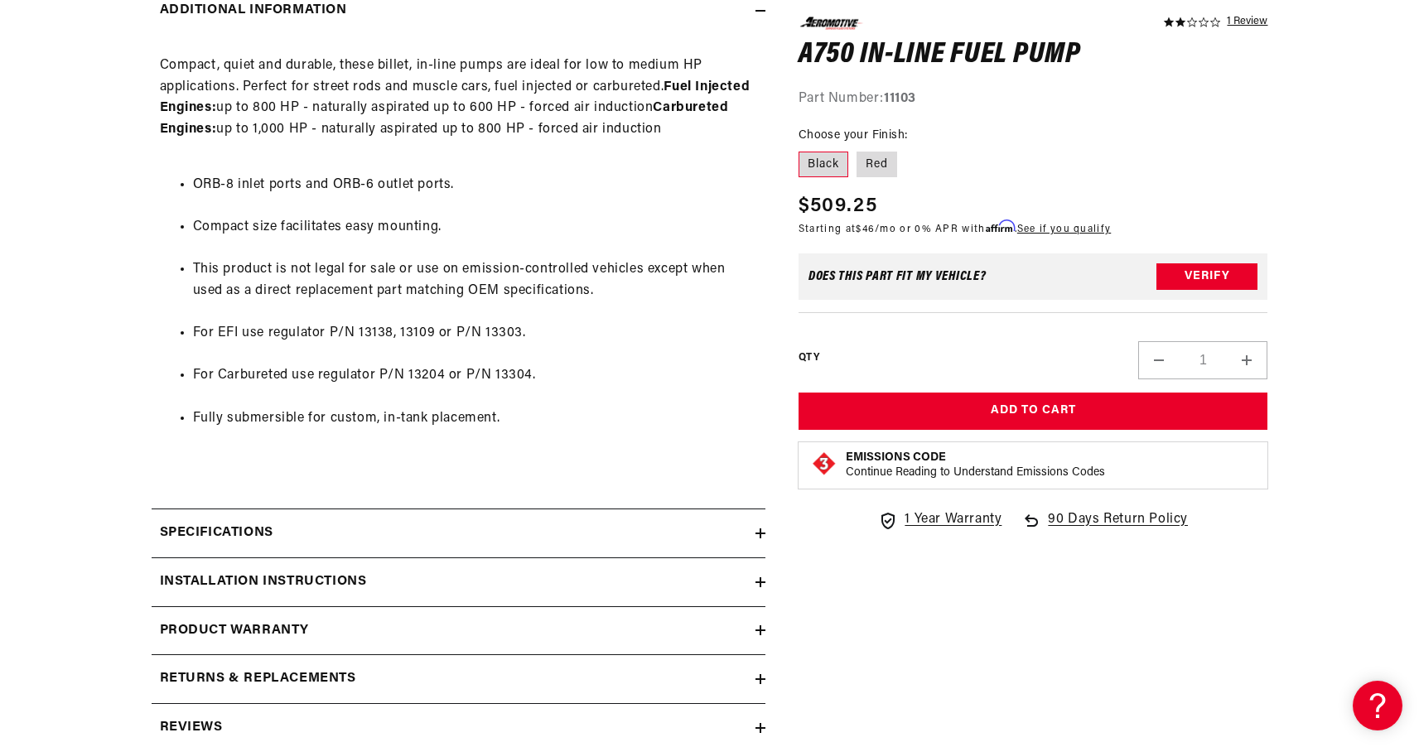
scroll to position [1812, 0]
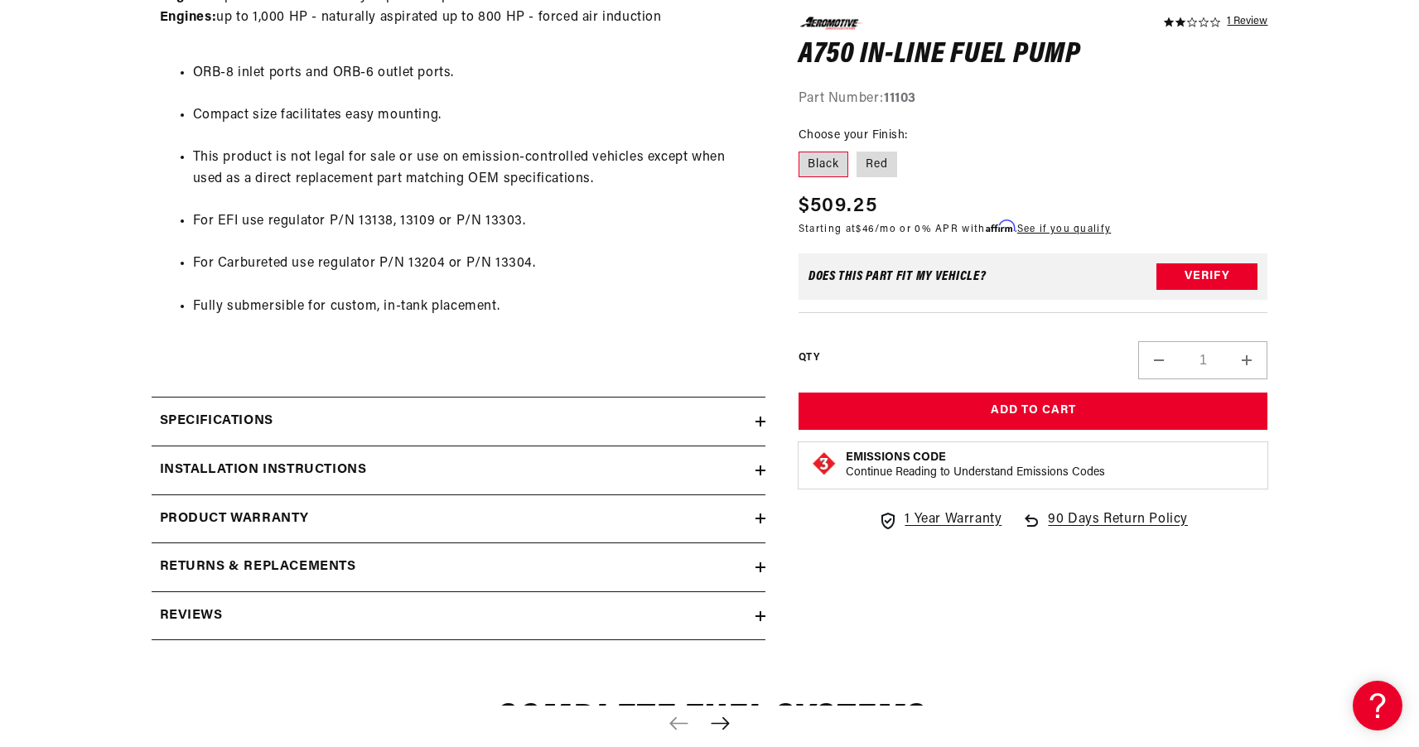
click at [390, 412] on summary "Specifications" at bounding box center [459, 421] width 614 height 48
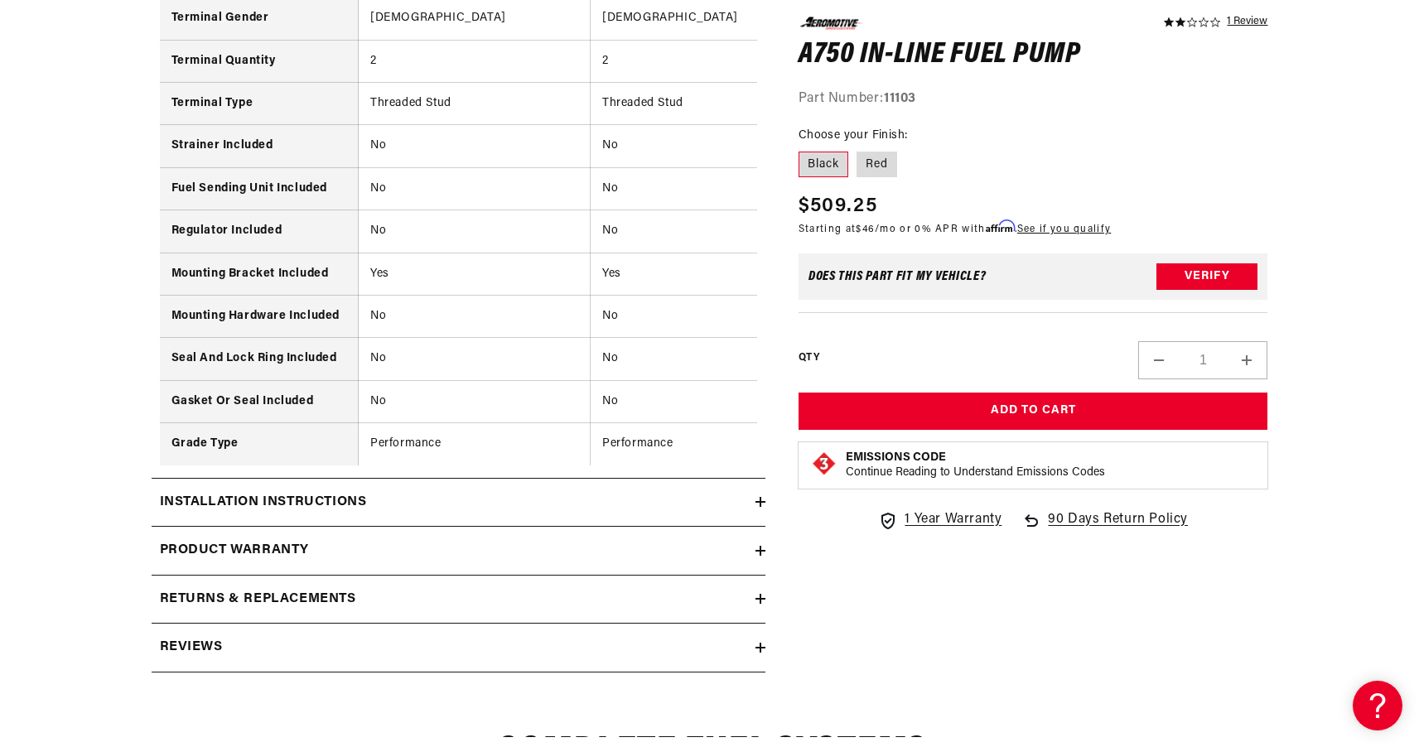
scroll to position [3216, 0]
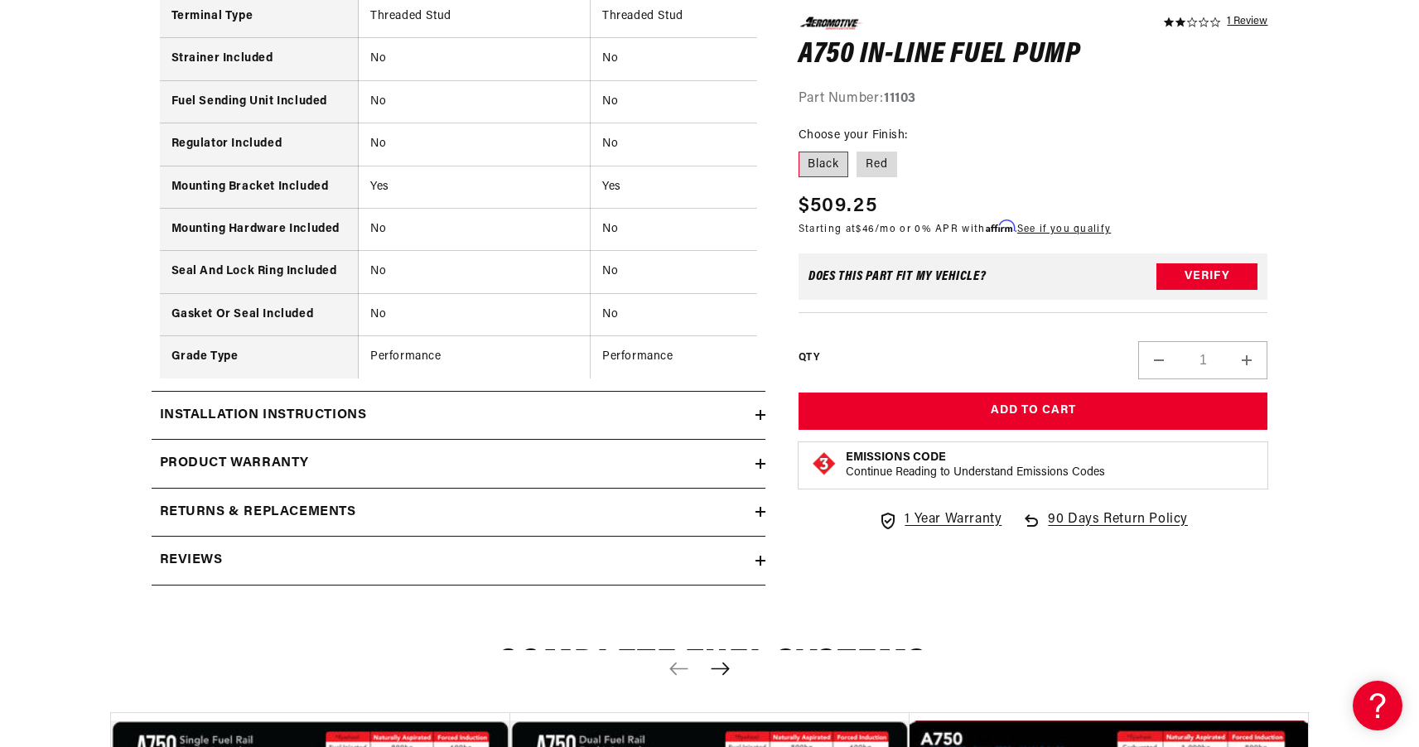
click at [297, 453] on h2 "Product warranty" at bounding box center [235, 464] width 150 height 22
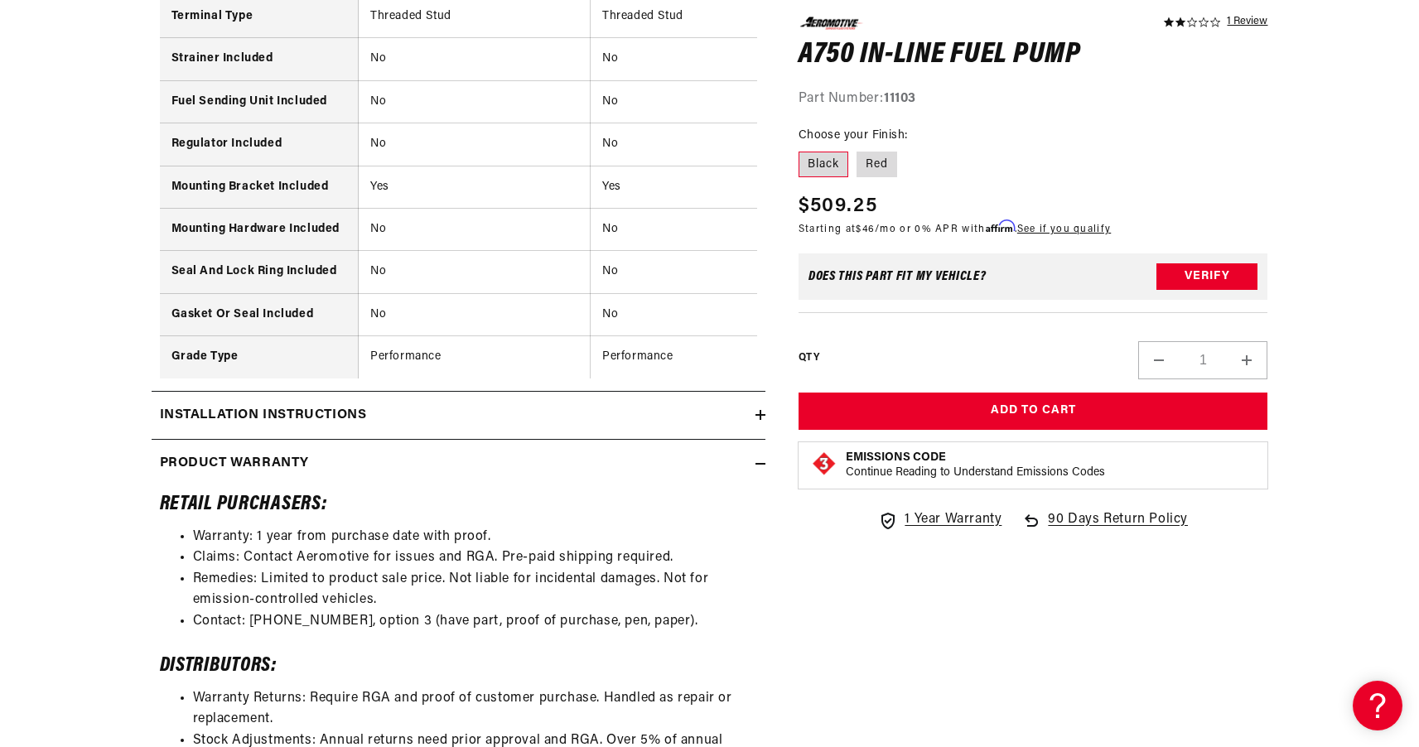
click at [300, 406] on summary "Installation Instructions" at bounding box center [459, 416] width 614 height 48
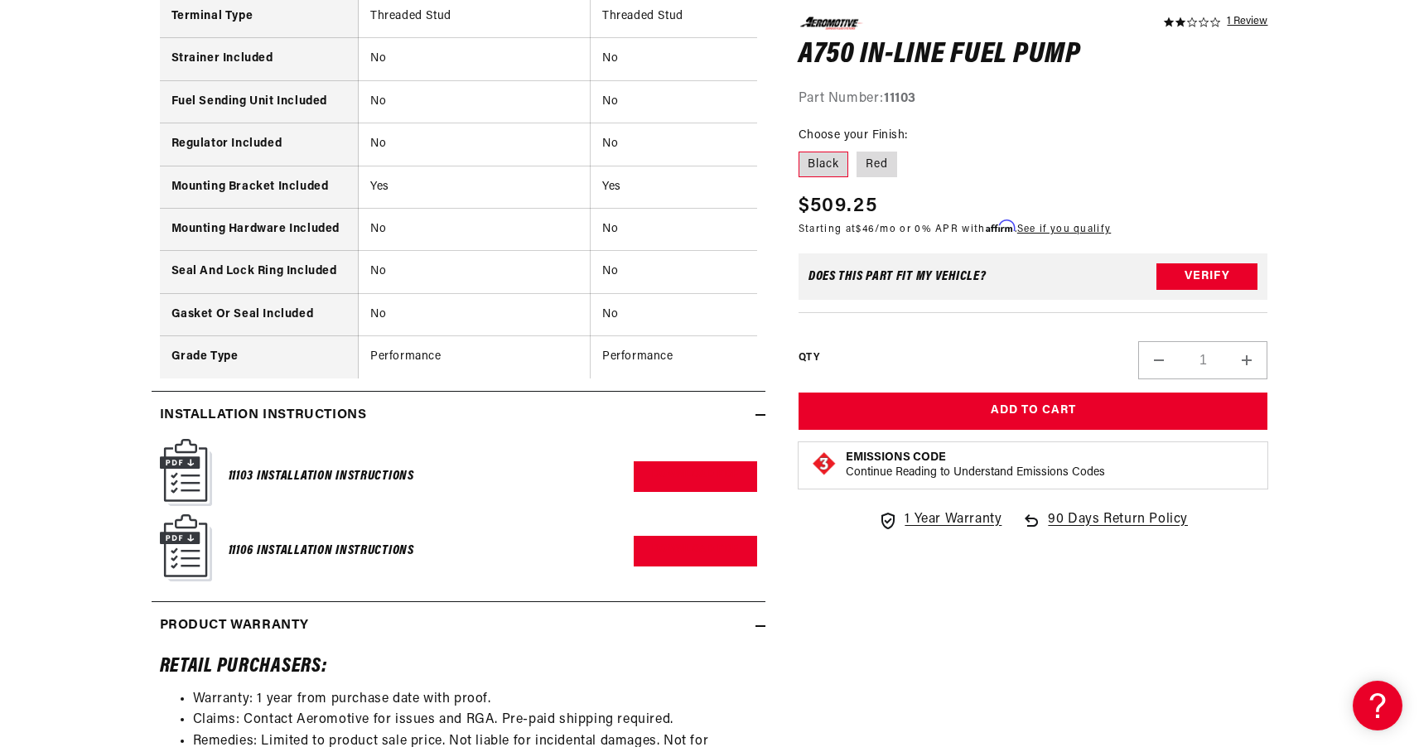
scroll to position [3539, 0]
